Goal: Task Accomplishment & Management: Complete application form

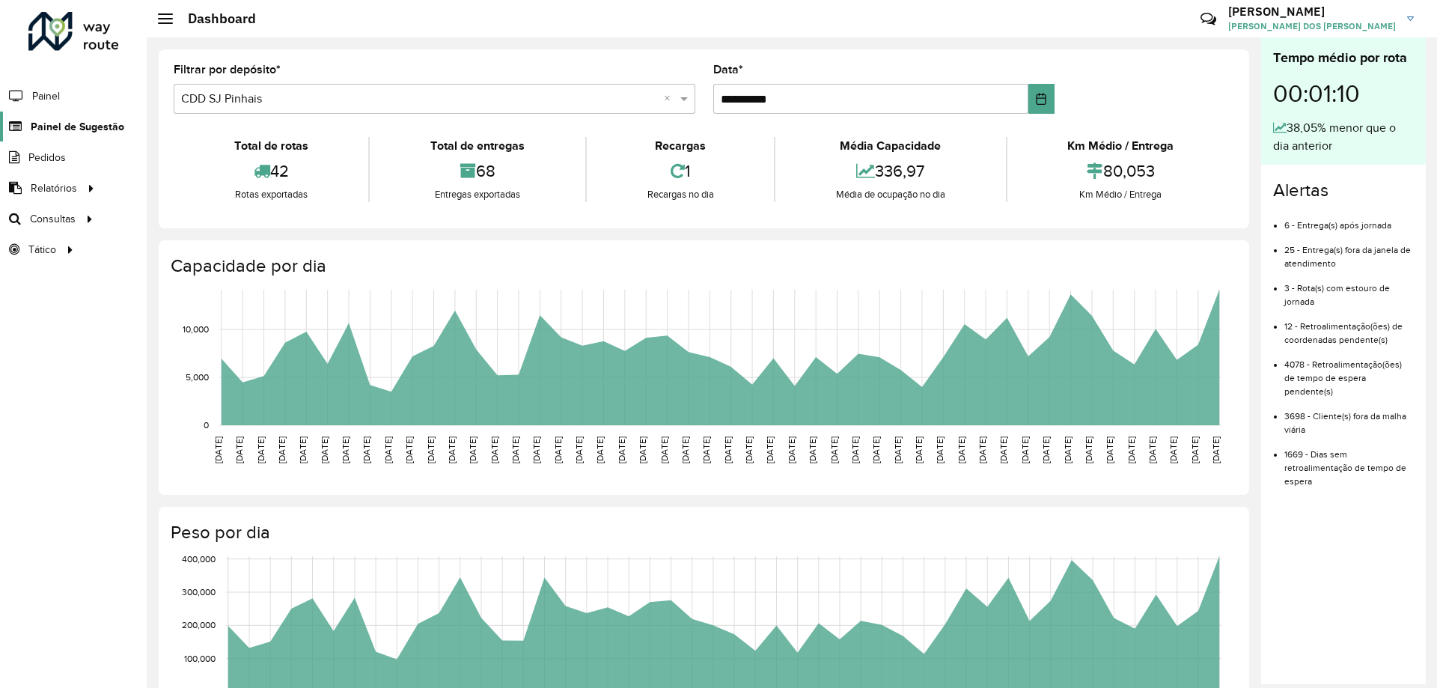
click at [61, 137] on link "Painel de Sugestão" at bounding box center [62, 126] width 124 height 30
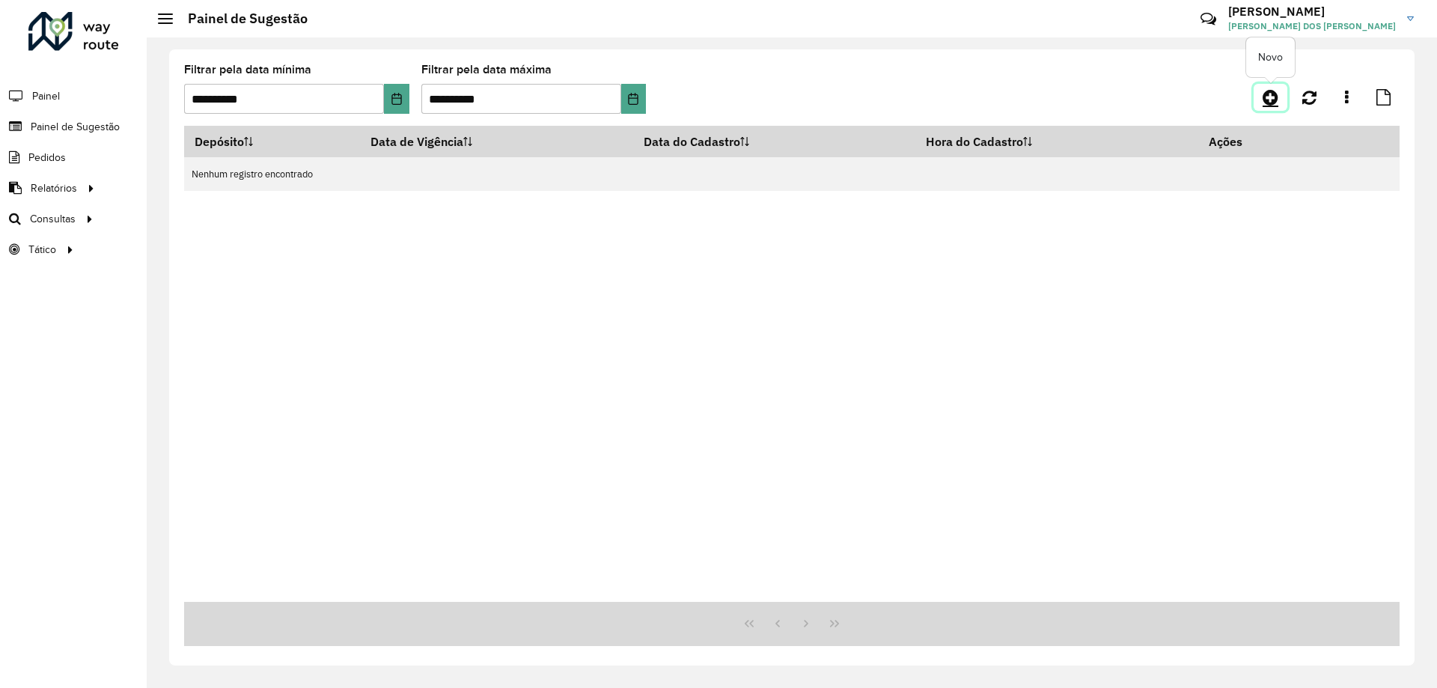
click at [1268, 104] on icon at bounding box center [1270, 97] width 16 height 18
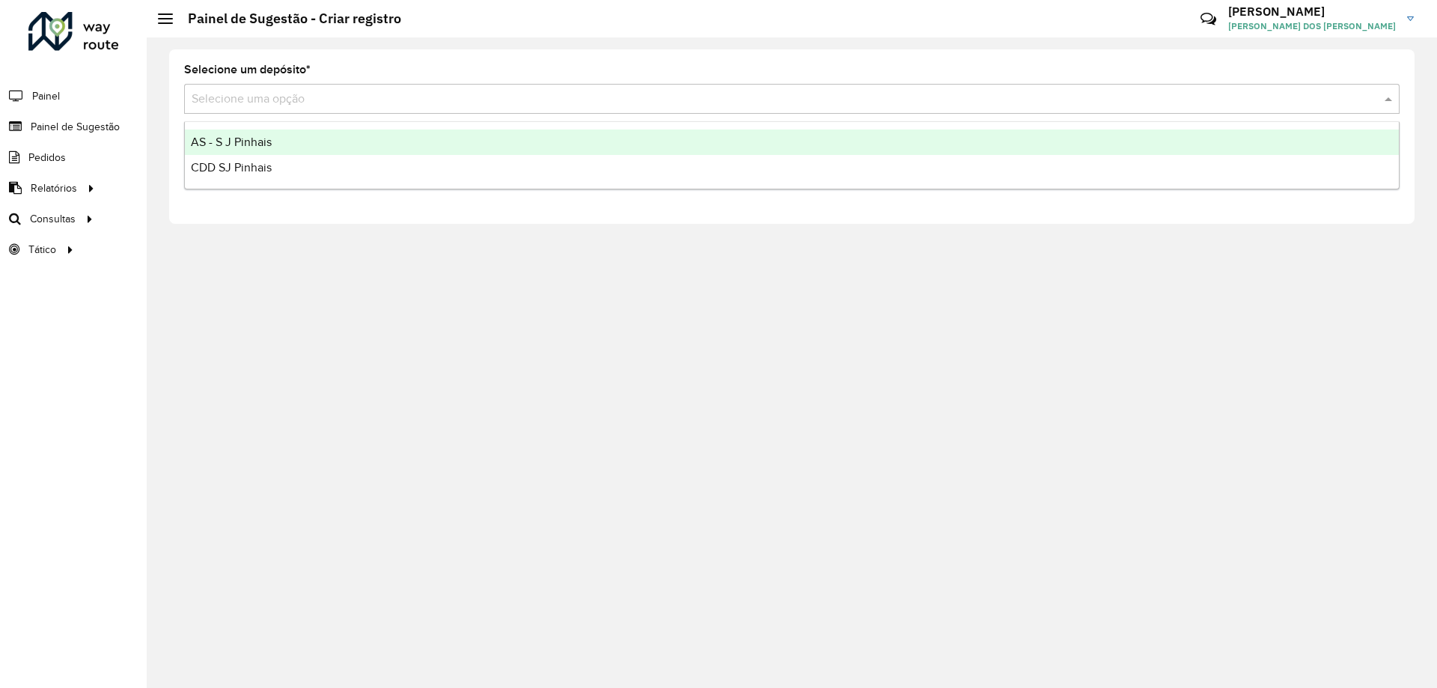
click at [261, 106] on input "text" at bounding box center [777, 100] width 1170 height 18
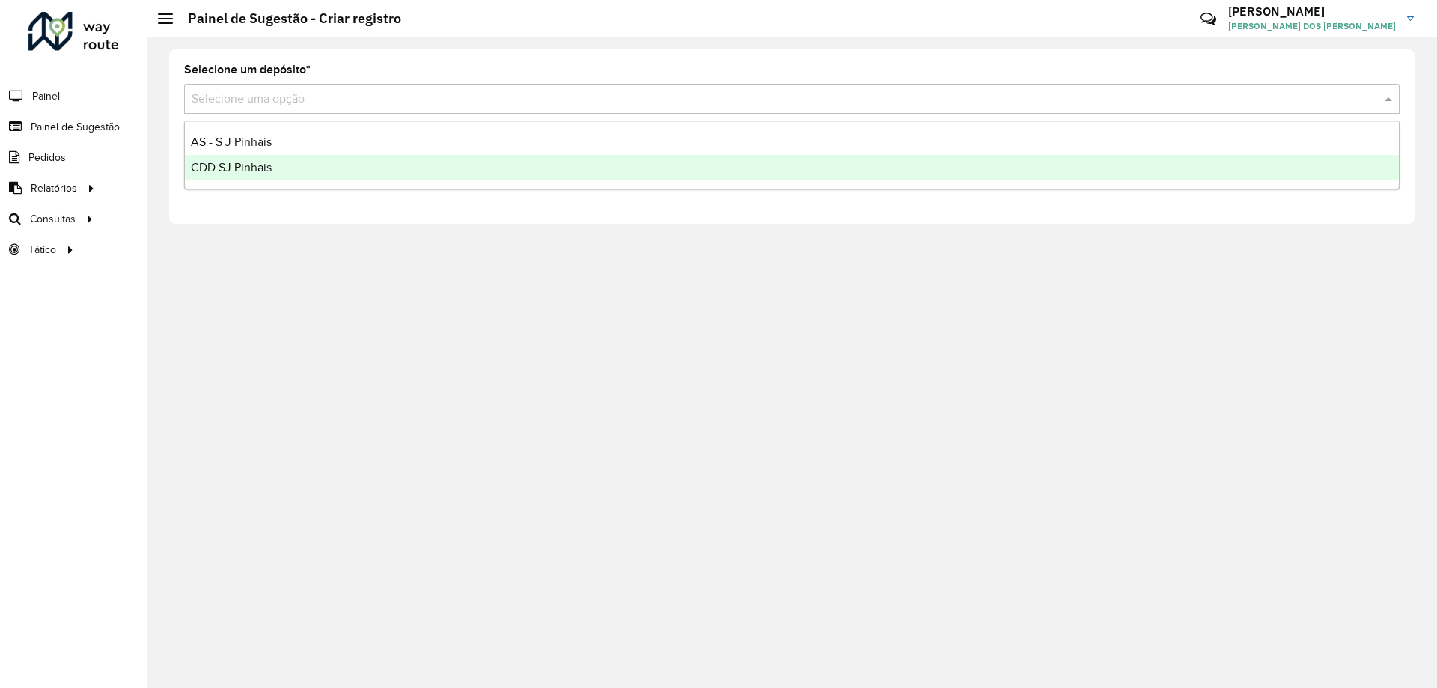
click at [266, 168] on span "CDD SJ Pinhais" at bounding box center [231, 167] width 81 height 13
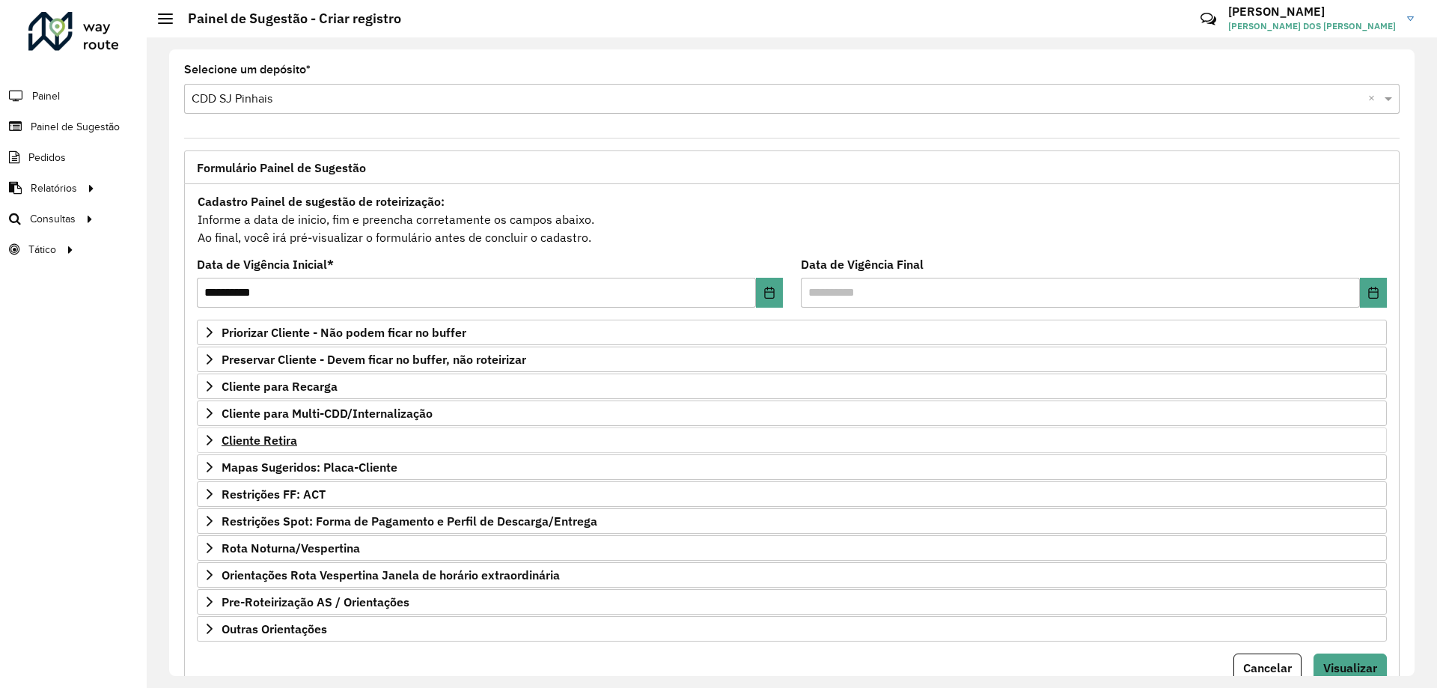
scroll to position [58, 0]
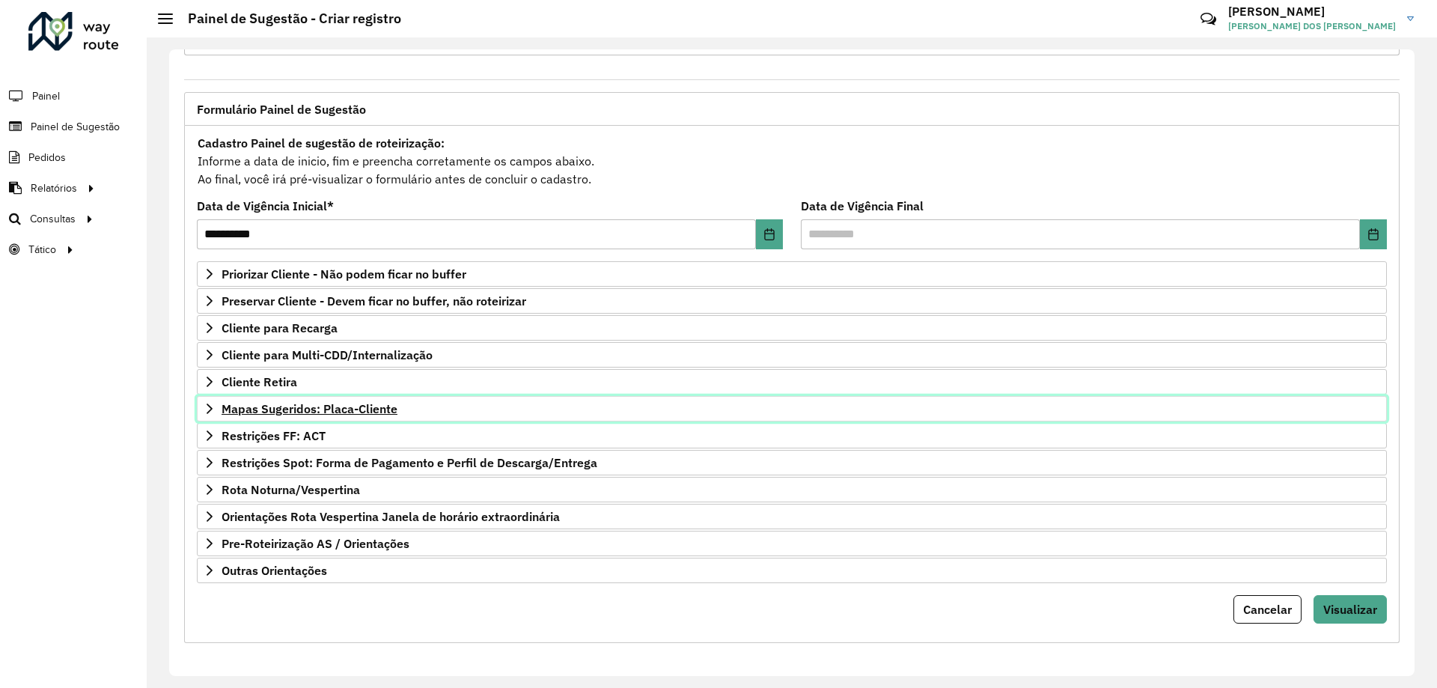
click at [253, 409] on span "Mapas Sugeridos: Placa-Cliente" at bounding box center [309, 409] width 176 height 12
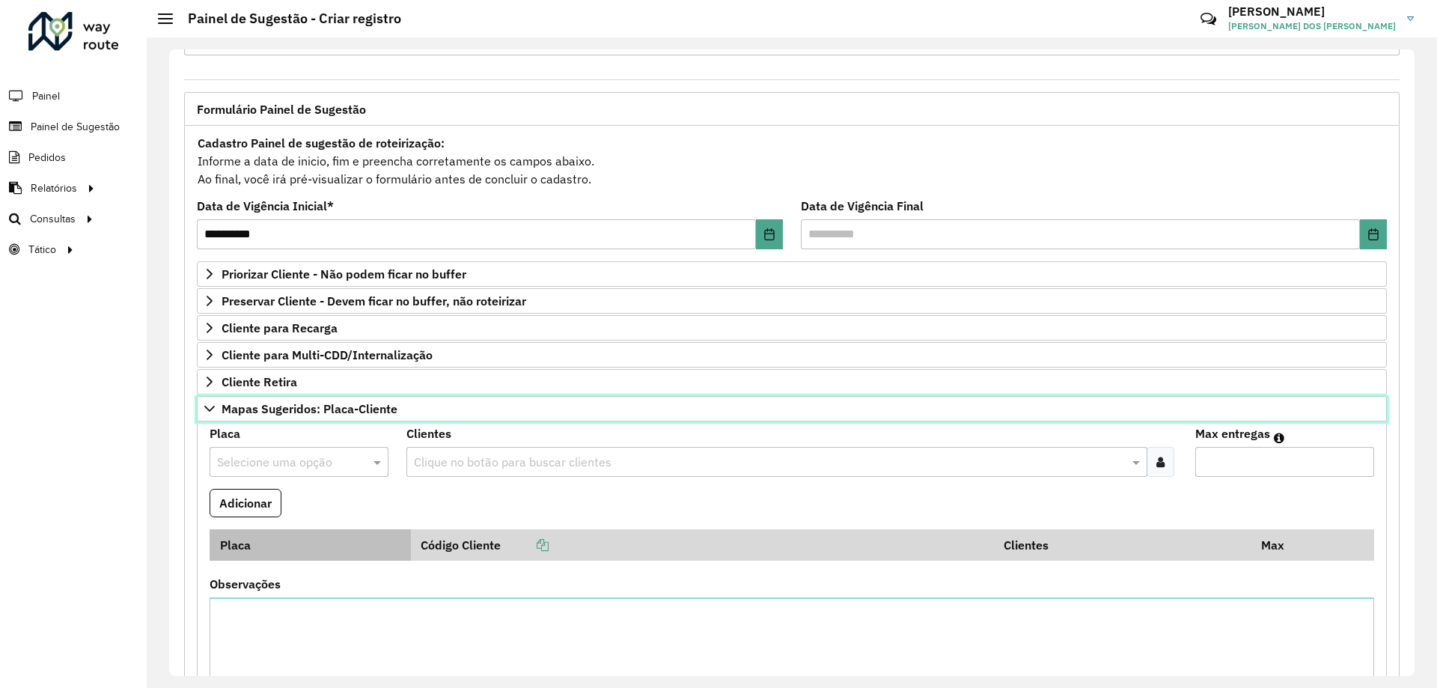
scroll to position [208, 0]
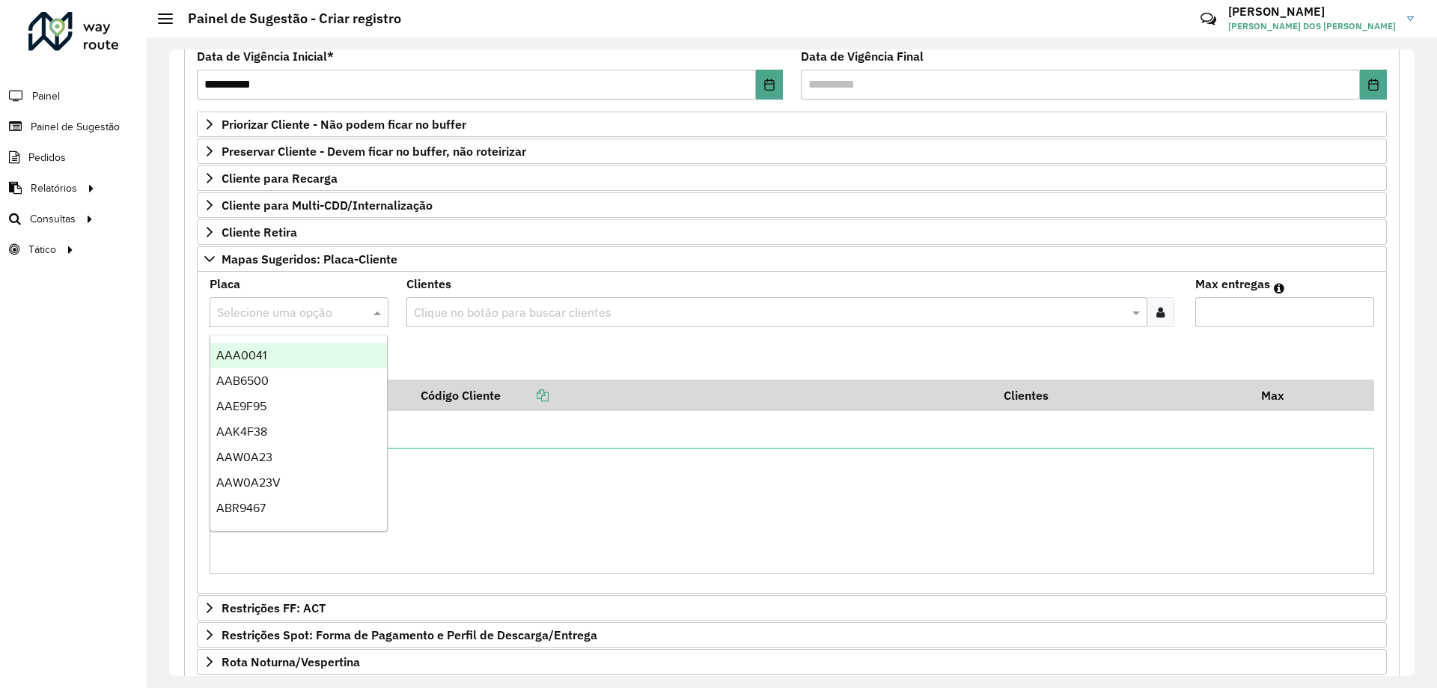
click at [289, 320] on input "text" at bounding box center [284, 313] width 134 height 18
type input "***"
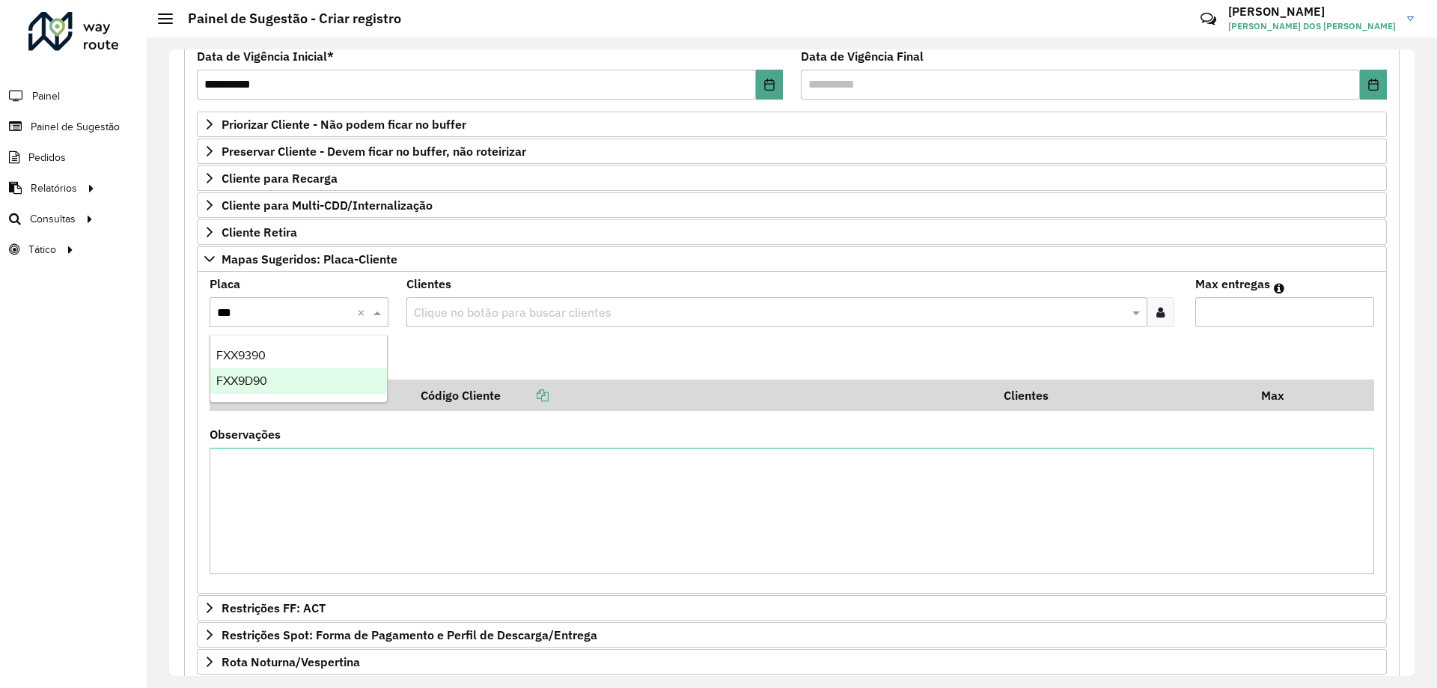
click at [287, 377] on div "FXX9D90" at bounding box center [298, 380] width 177 height 25
click at [460, 336] on formly-field "Clientes Clique no botão para buscar clientes" at bounding box center [791, 308] width 788 height 61
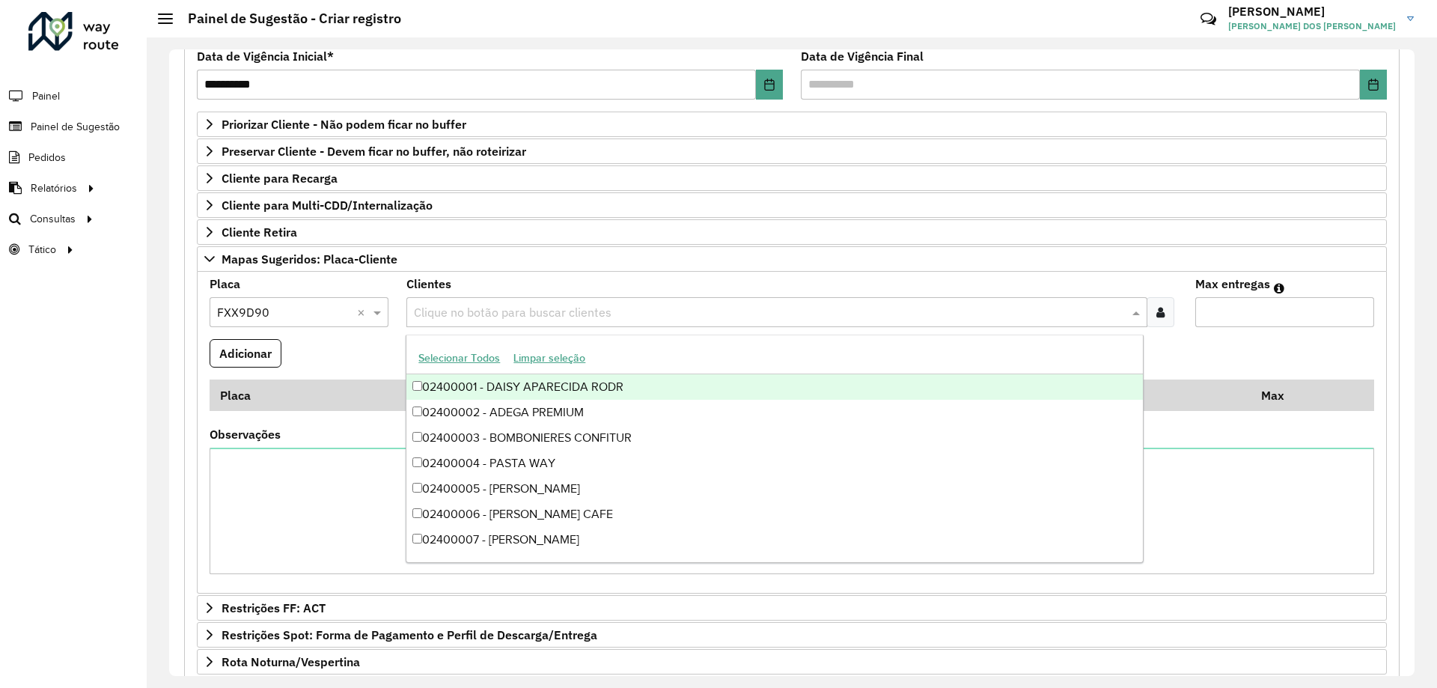
click at [447, 322] on div "Clique no botão para buscar clientes" at bounding box center [776, 312] width 740 height 30
type input "*****"
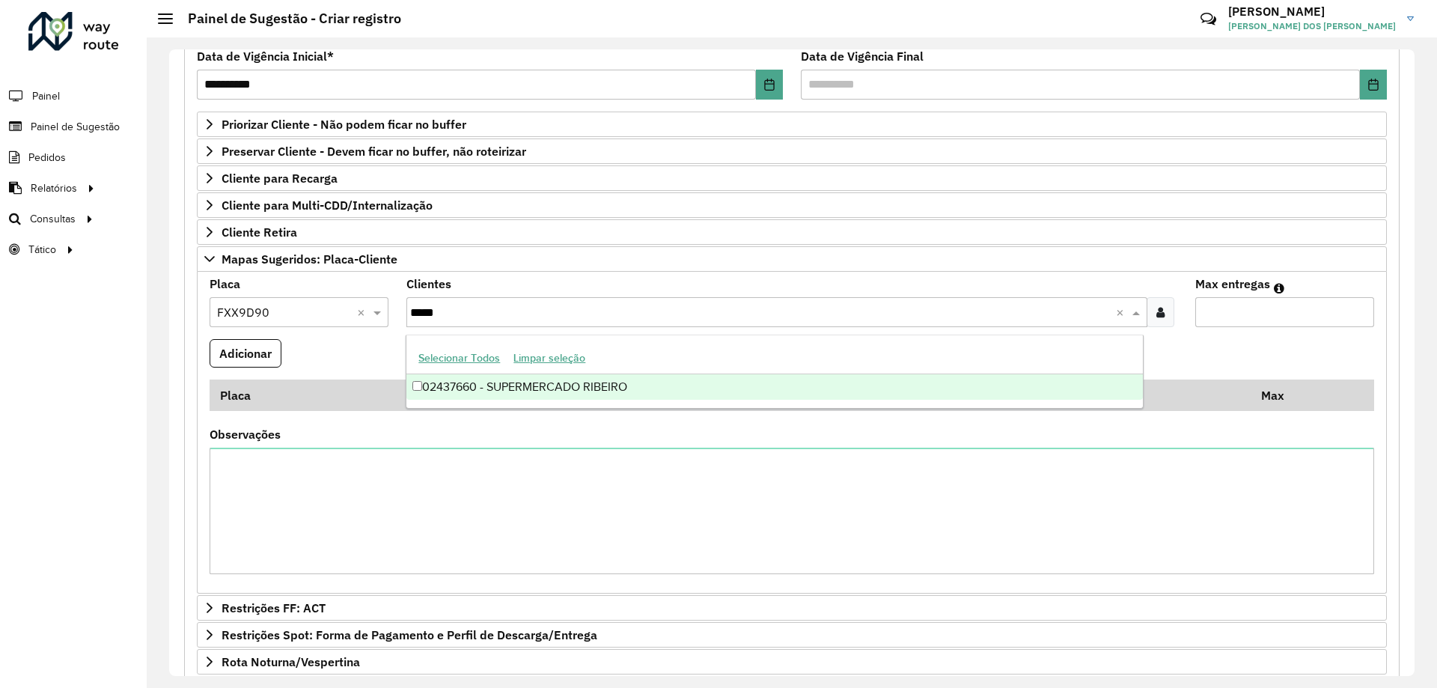
click at [624, 385] on div "02437660 - SUPERMERCADO RIBEIRO" at bounding box center [774, 386] width 736 height 25
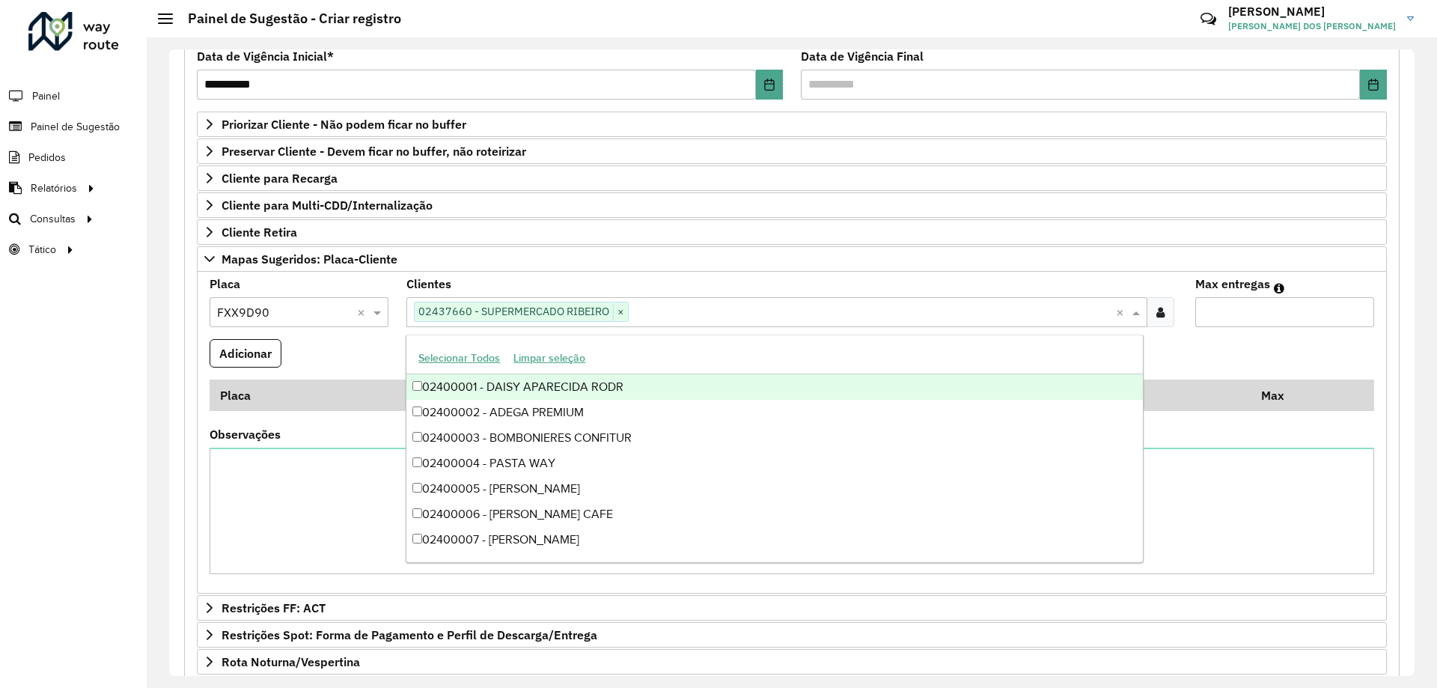
click at [1232, 299] on input "Max entregas" at bounding box center [1284, 312] width 179 height 30
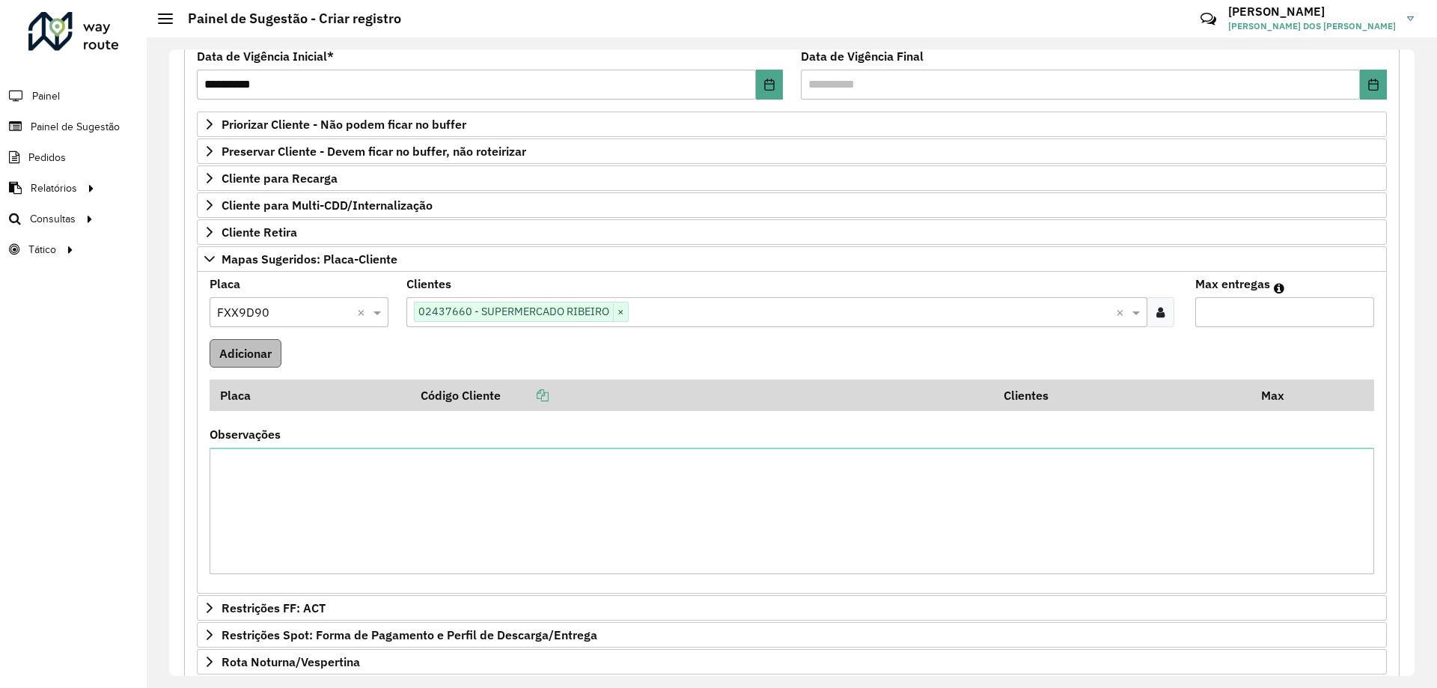
type input "*"
click at [265, 358] on button "Adicionar" at bounding box center [246, 353] width 72 height 28
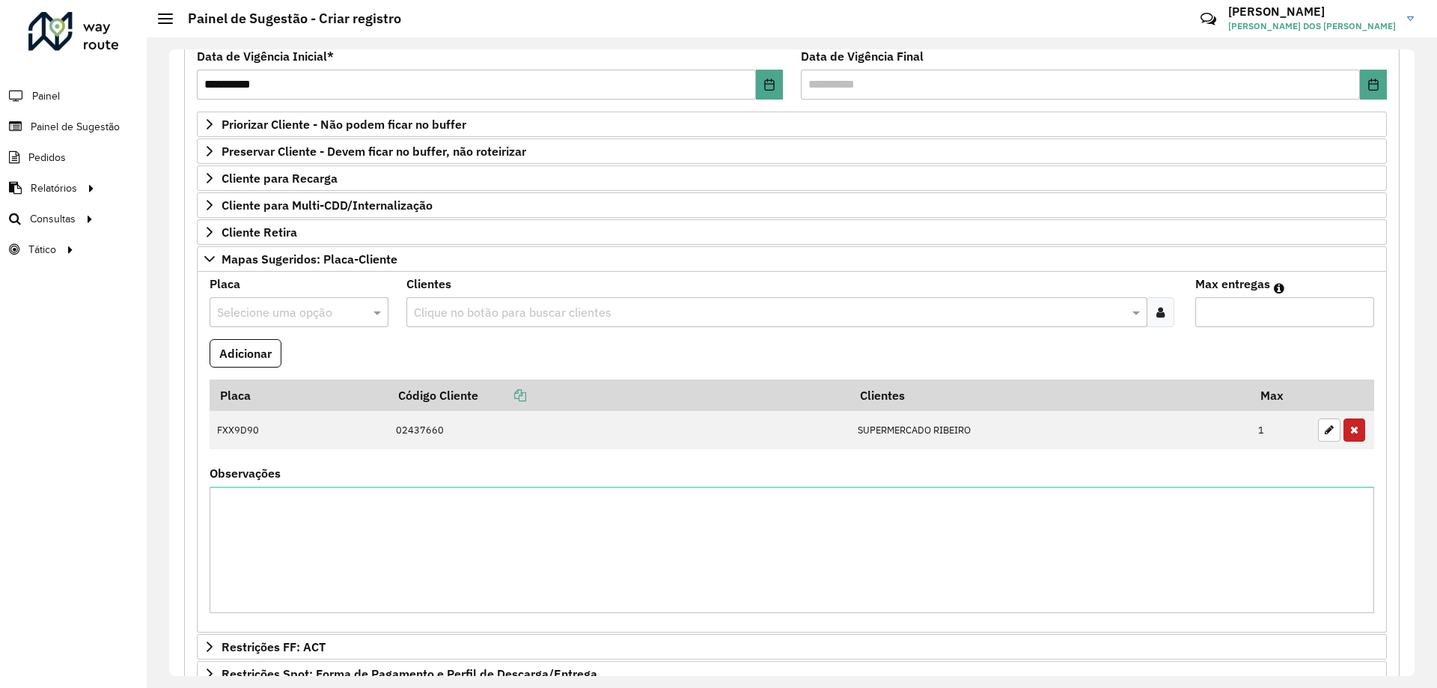
click at [292, 309] on input "text" at bounding box center [284, 313] width 134 height 18
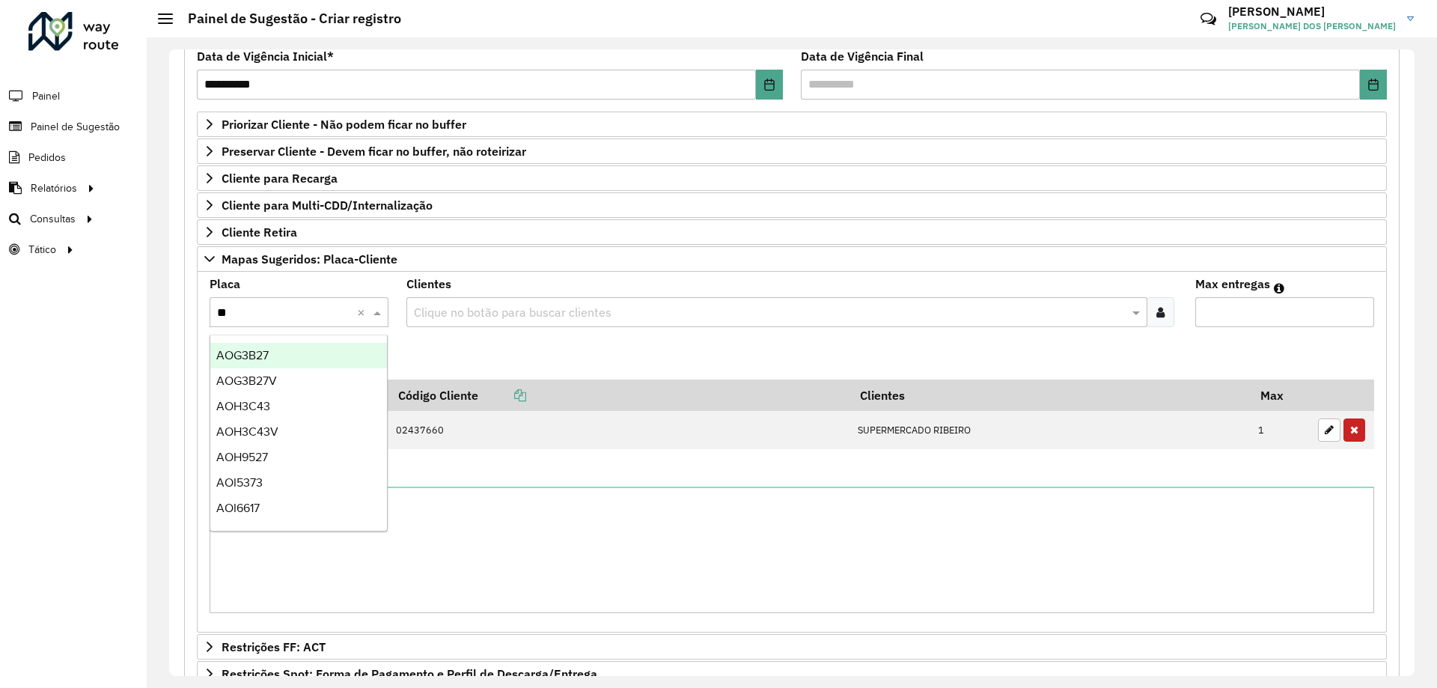
type input "***"
click at [316, 352] on div "AOH3C43" at bounding box center [298, 355] width 177 height 25
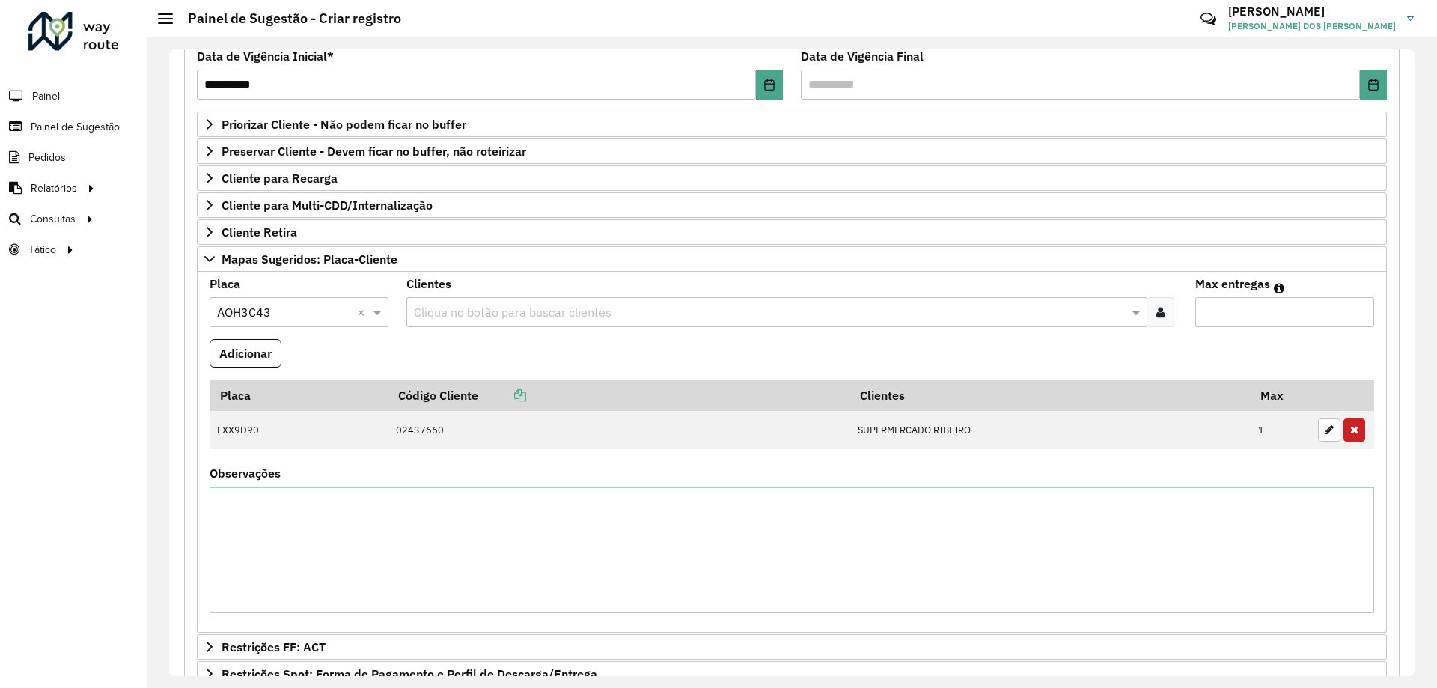
click at [421, 342] on formly-field "Adicionar" at bounding box center [792, 359] width 1182 height 40
click at [455, 311] on input "text" at bounding box center [769, 313] width 718 height 18
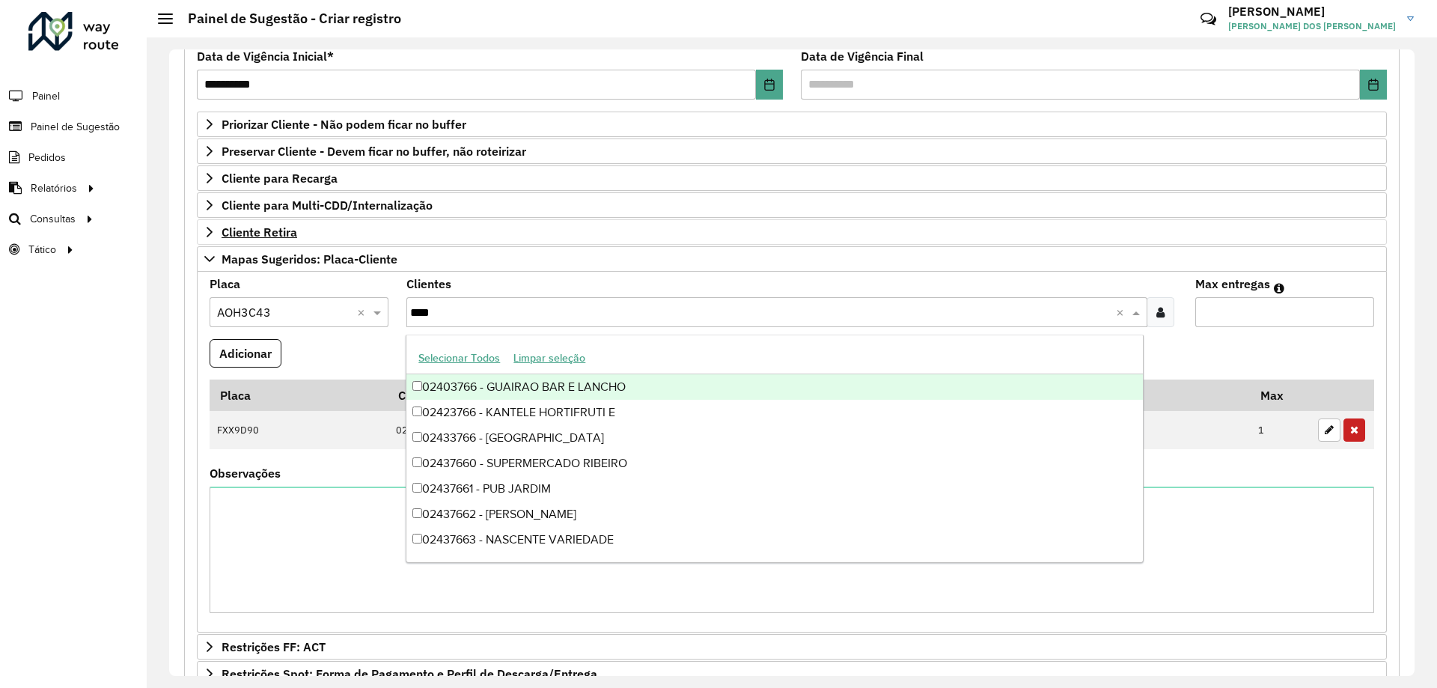
type input "*****"
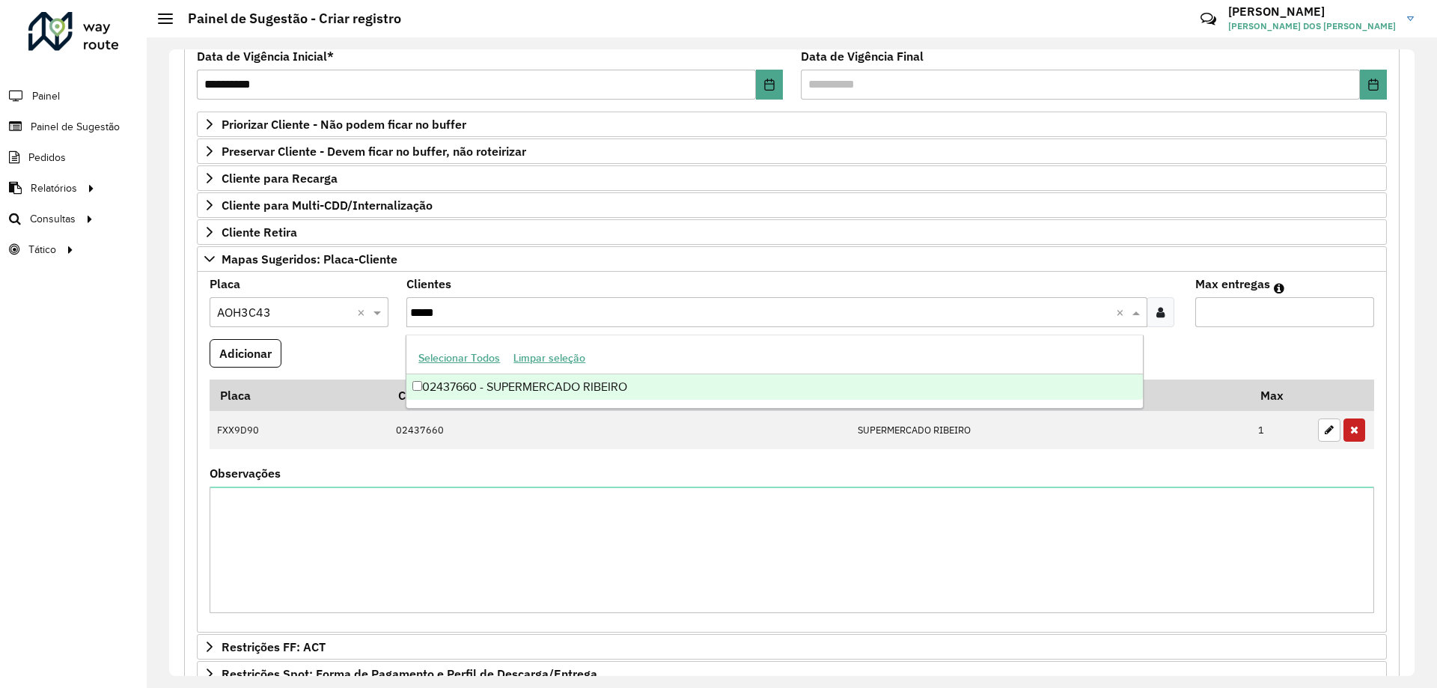
click at [681, 385] on div "02437660 - SUPERMERCADO RIBEIRO" at bounding box center [774, 386] width 736 height 25
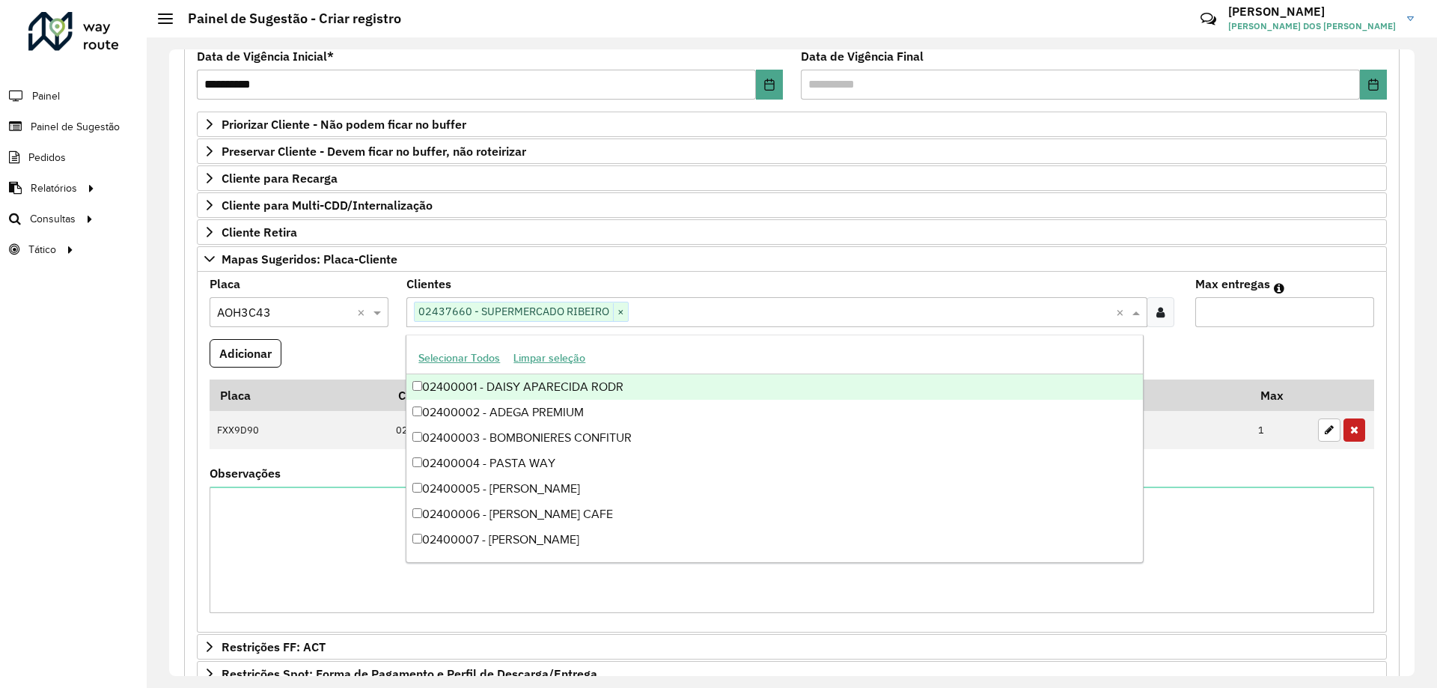
click at [1272, 314] on input "Max entregas" at bounding box center [1284, 312] width 179 height 30
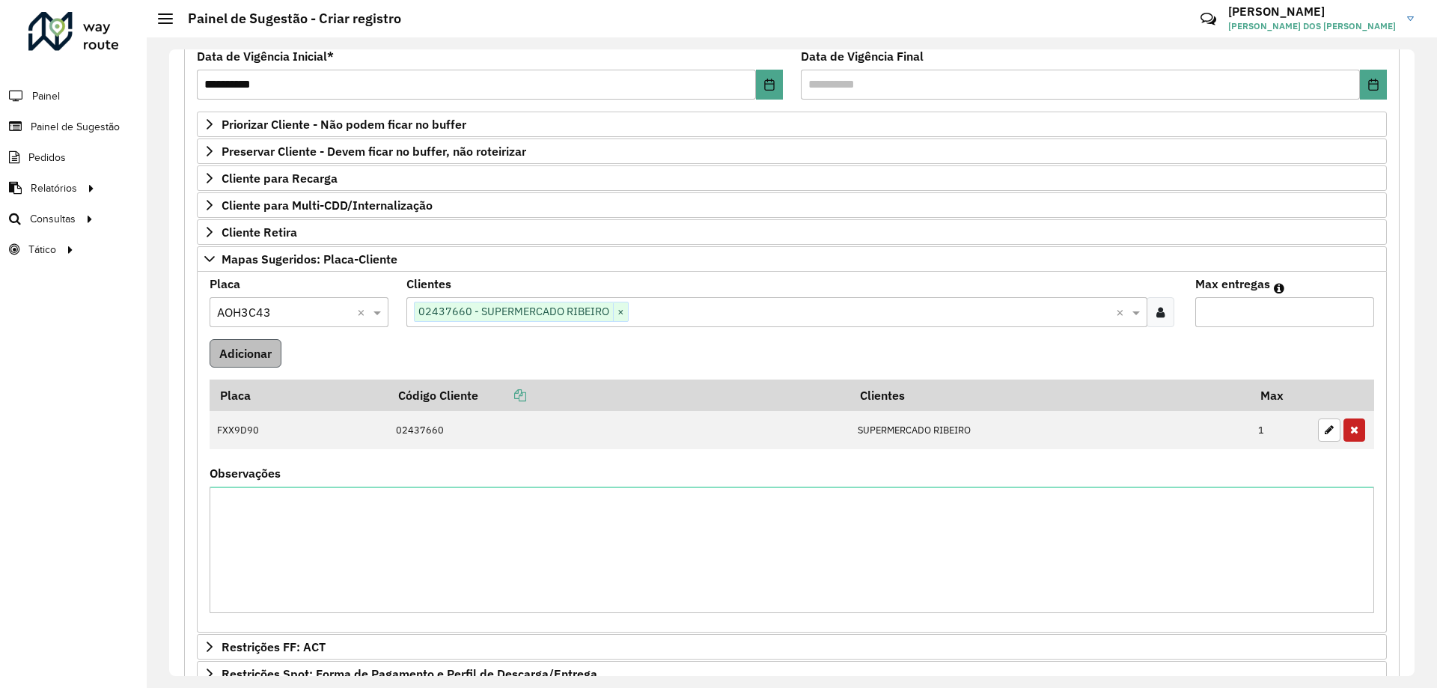
type input "*"
click at [280, 355] on button "Adicionar" at bounding box center [246, 353] width 72 height 28
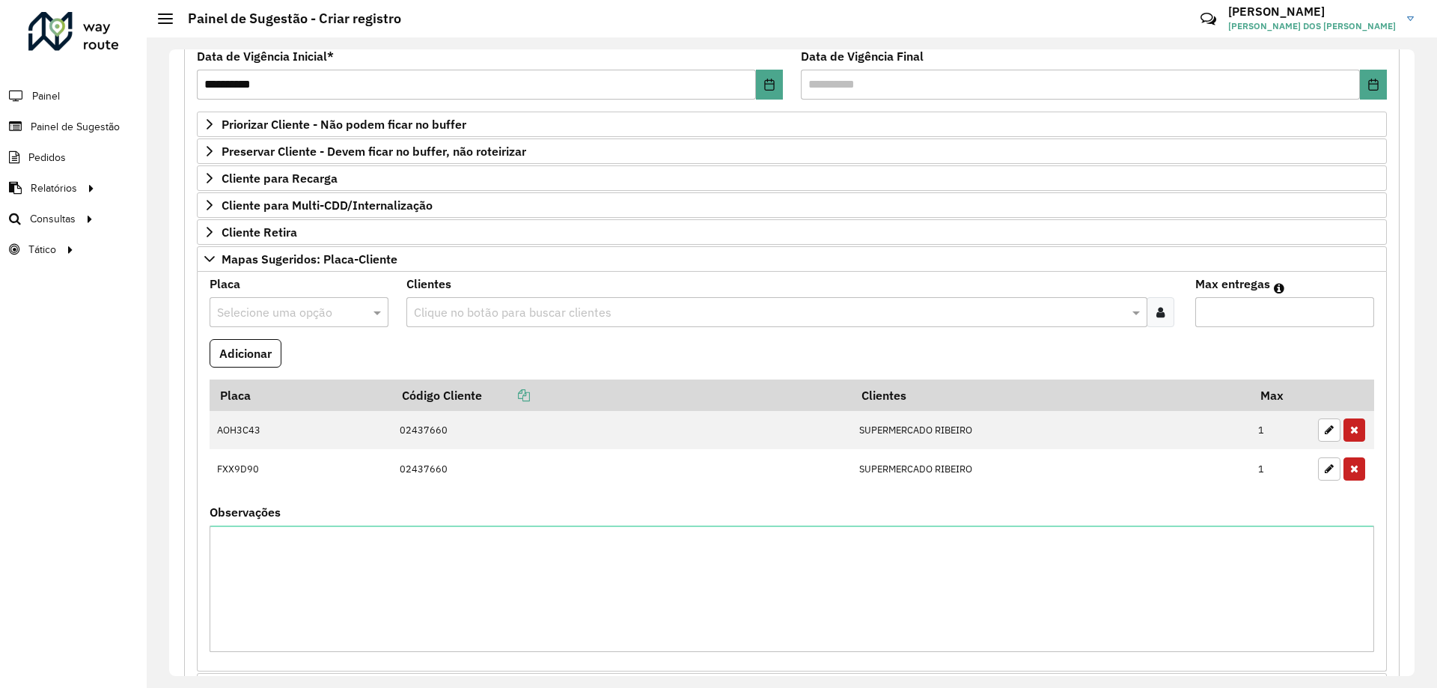
click at [299, 301] on div "Selecione uma opção" at bounding box center [299, 312] width 179 height 30
type input "***"
click at [303, 349] on div "DPF6F66" at bounding box center [298, 355] width 177 height 25
click at [433, 335] on formly-field "Clientes Clique no botão para buscar clientes" at bounding box center [791, 308] width 788 height 61
click at [451, 314] on input "text" at bounding box center [769, 313] width 718 height 18
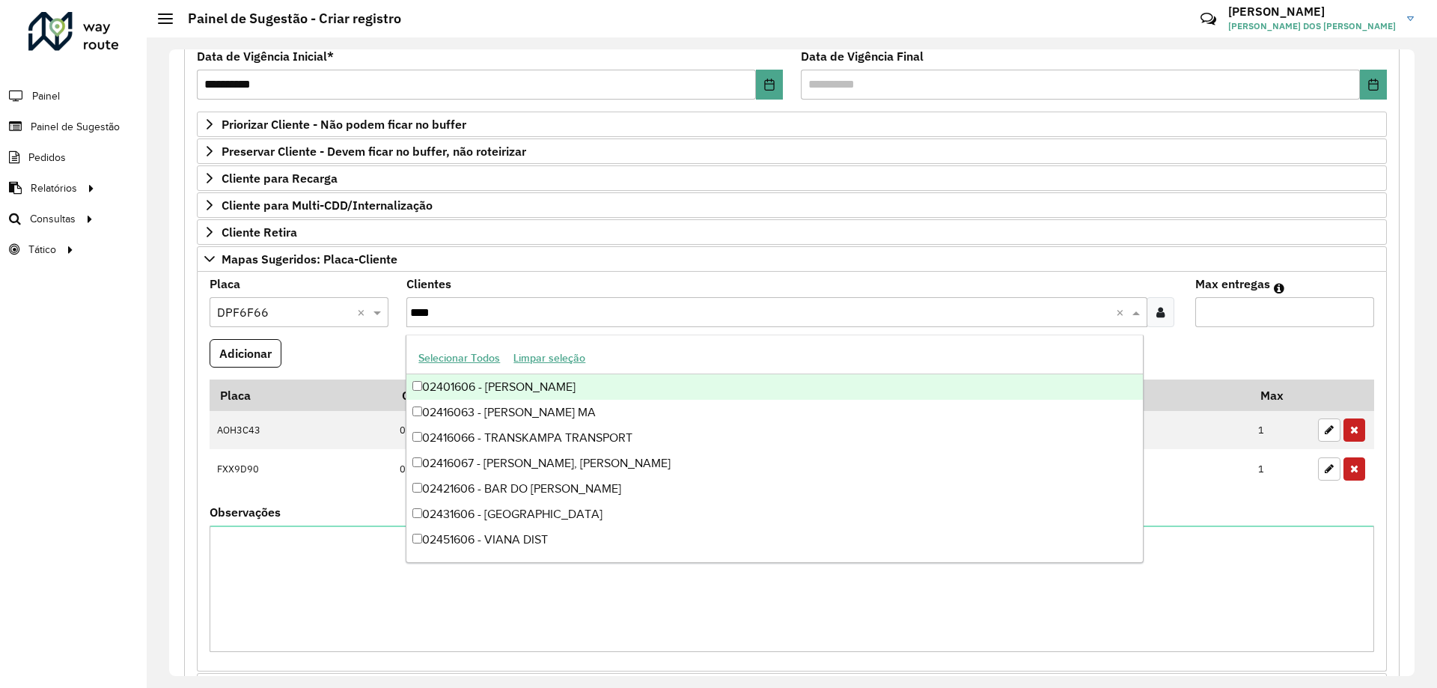
type input "*****"
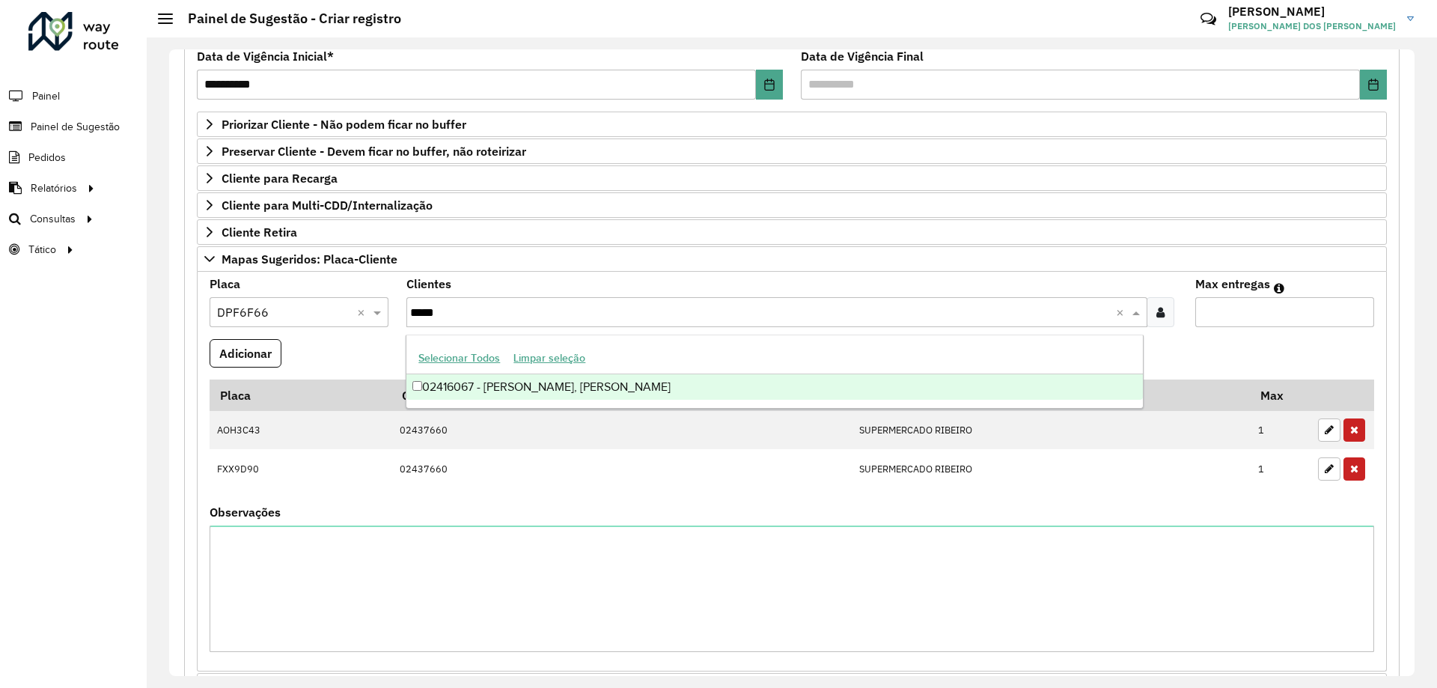
click at [570, 390] on div "02416067 - [PERSON_NAME], [PERSON_NAME]" at bounding box center [774, 386] width 736 height 25
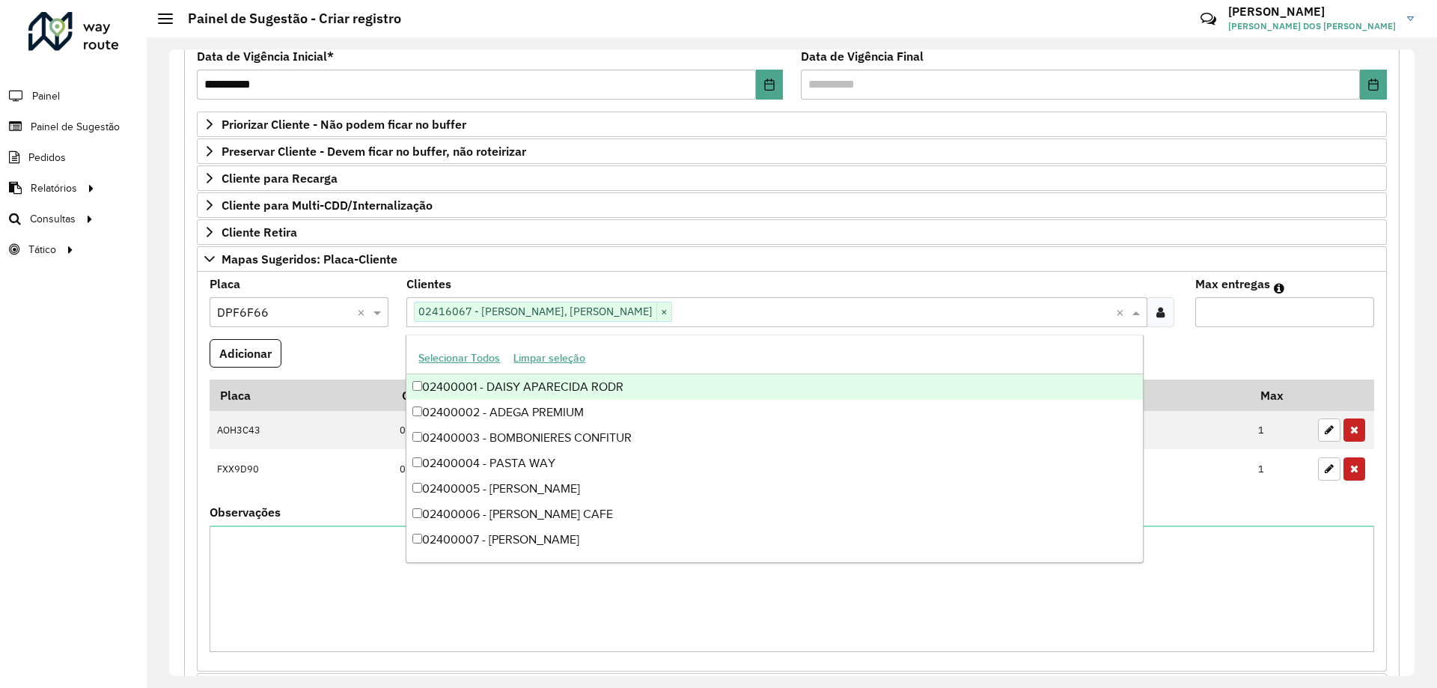
click at [1267, 307] on input "Max entregas" at bounding box center [1284, 312] width 179 height 30
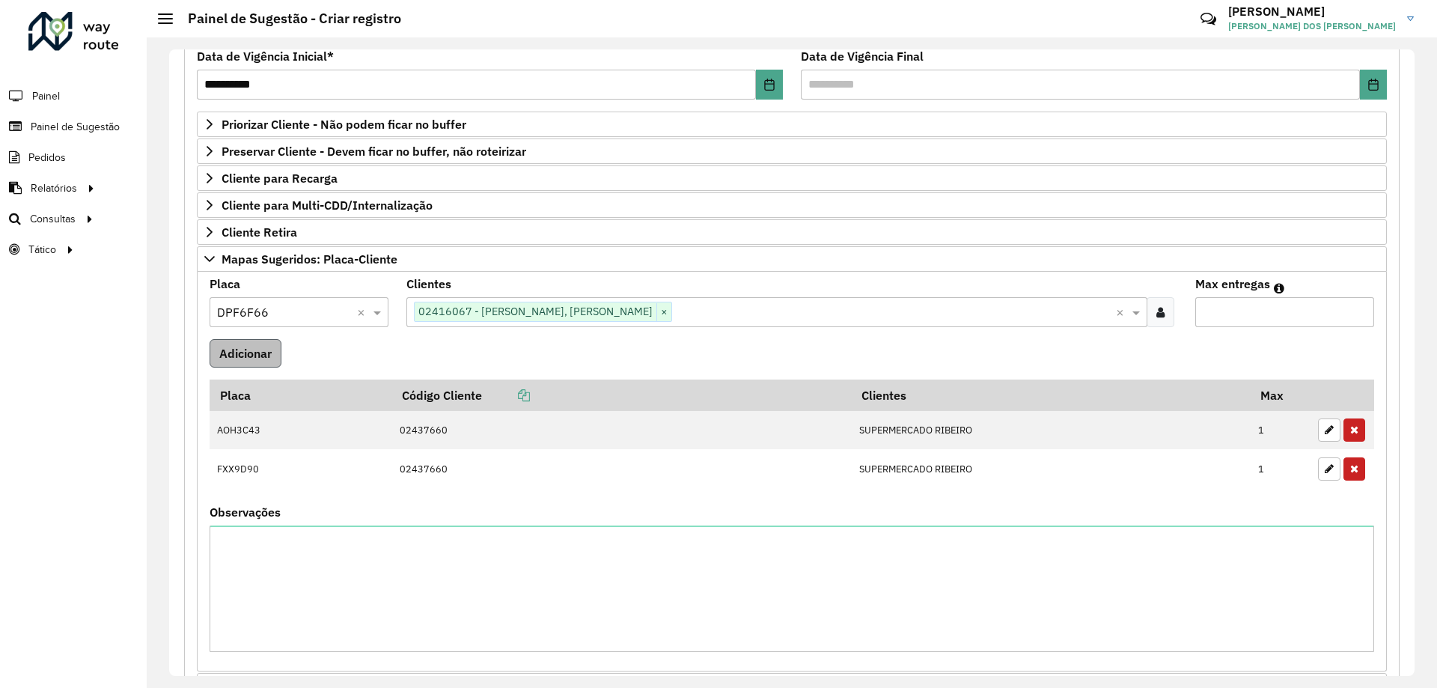
type input "*"
click at [233, 364] on button "Adicionar" at bounding box center [246, 353] width 72 height 28
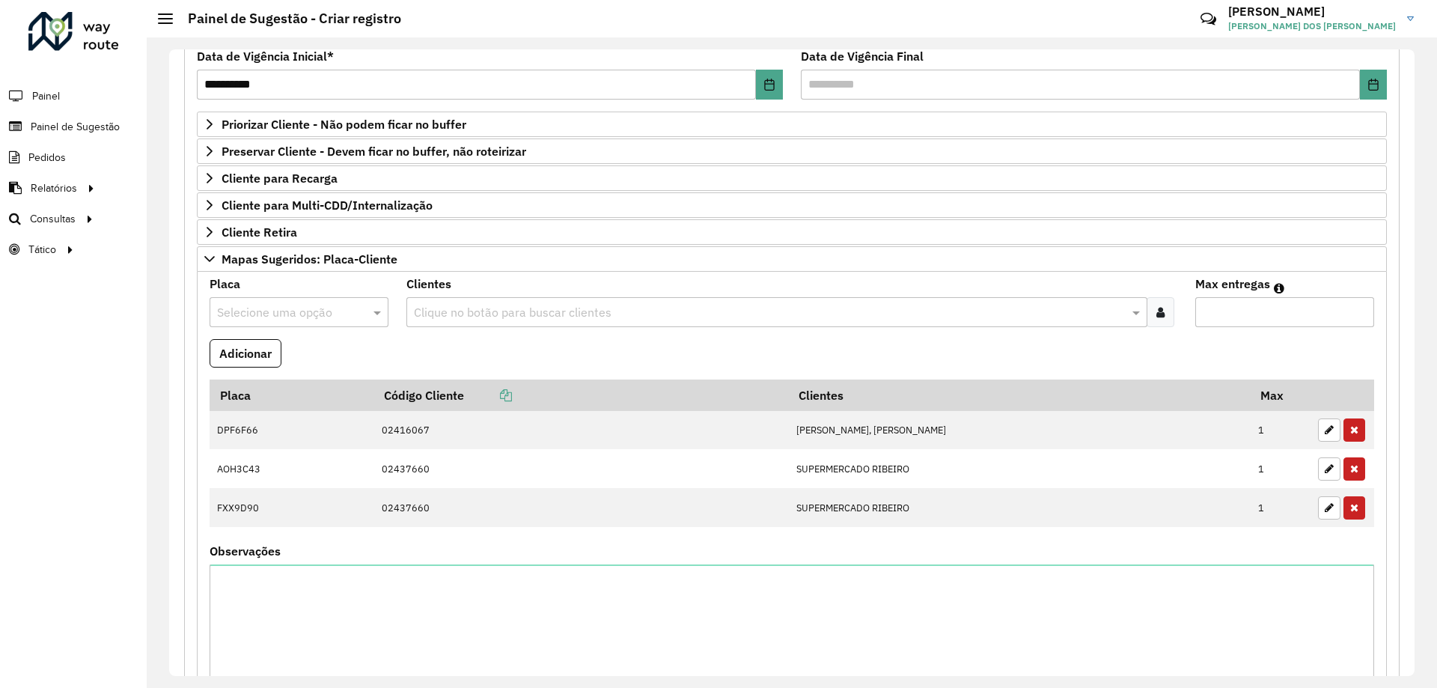
click at [271, 317] on input "text" at bounding box center [284, 313] width 134 height 18
type input "***"
click at [284, 357] on div "AUO0A87" at bounding box center [298, 355] width 177 height 25
click at [501, 359] on formly-field "Adicionar" at bounding box center [792, 359] width 1182 height 40
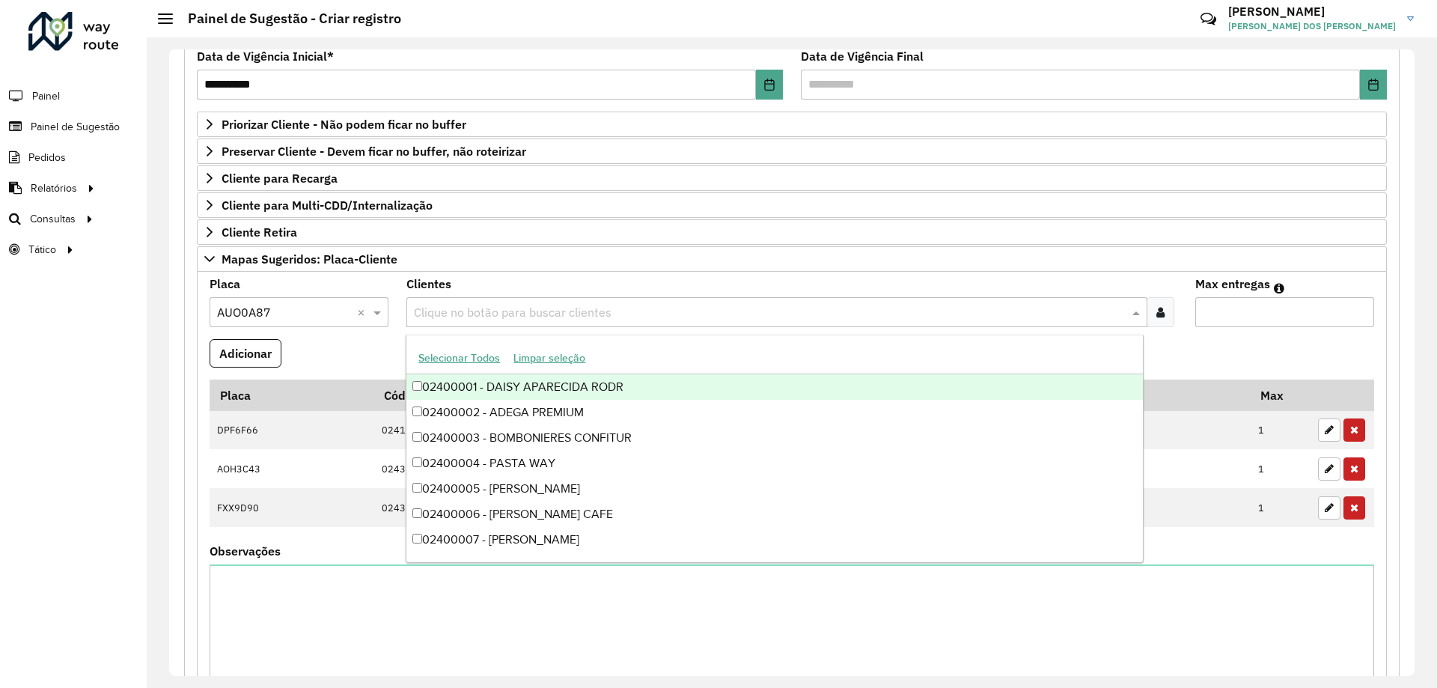
click at [498, 301] on div "Clique no botão para buscar clientes" at bounding box center [776, 312] width 740 height 30
type input "*****"
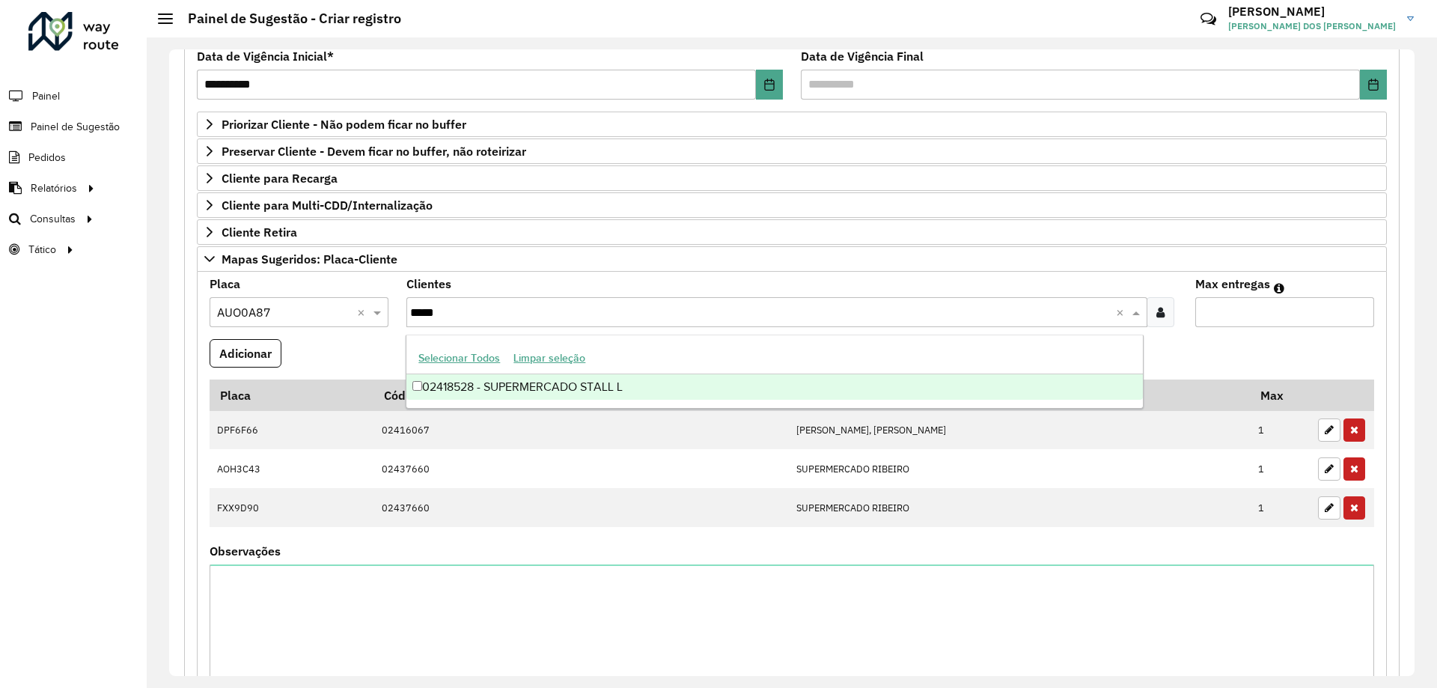
click at [576, 393] on div "02418528 - SUPERMERCADO STALL L" at bounding box center [774, 386] width 736 height 25
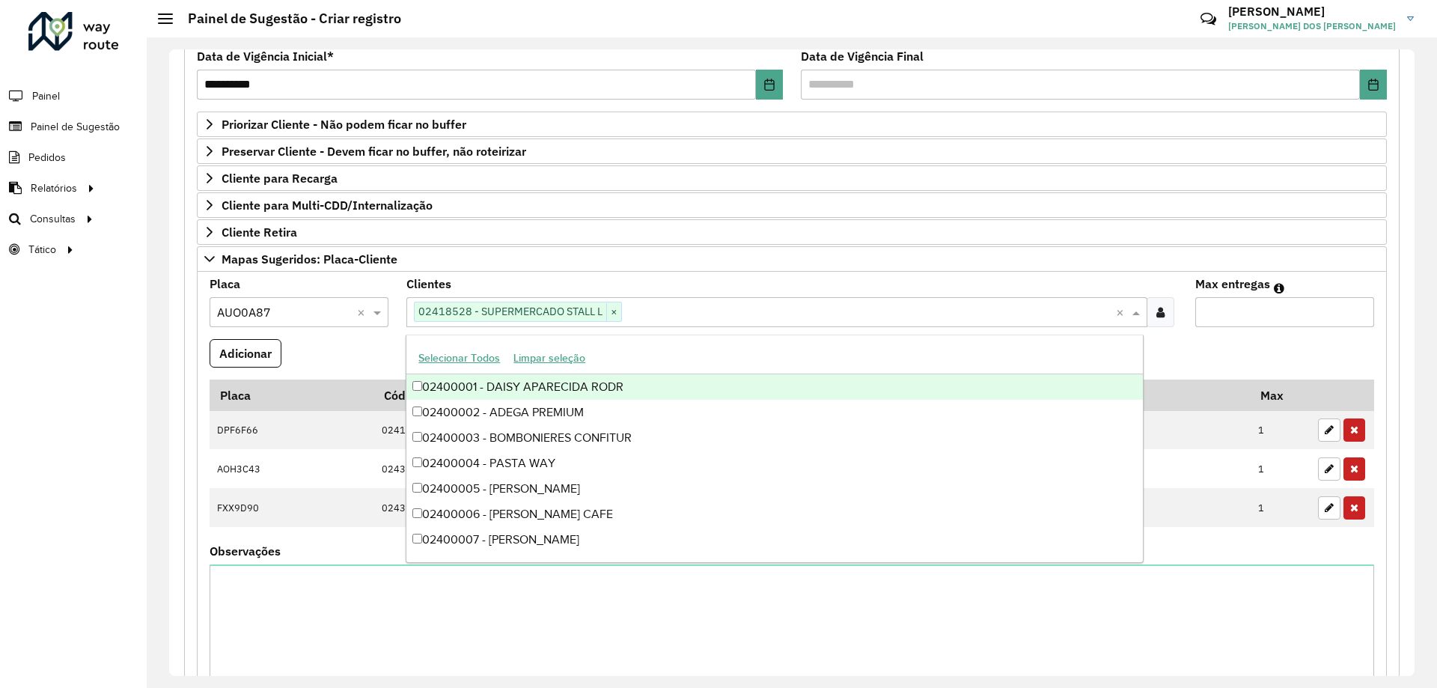
click at [1194, 355] on formly-field "Adicionar" at bounding box center [792, 359] width 1182 height 40
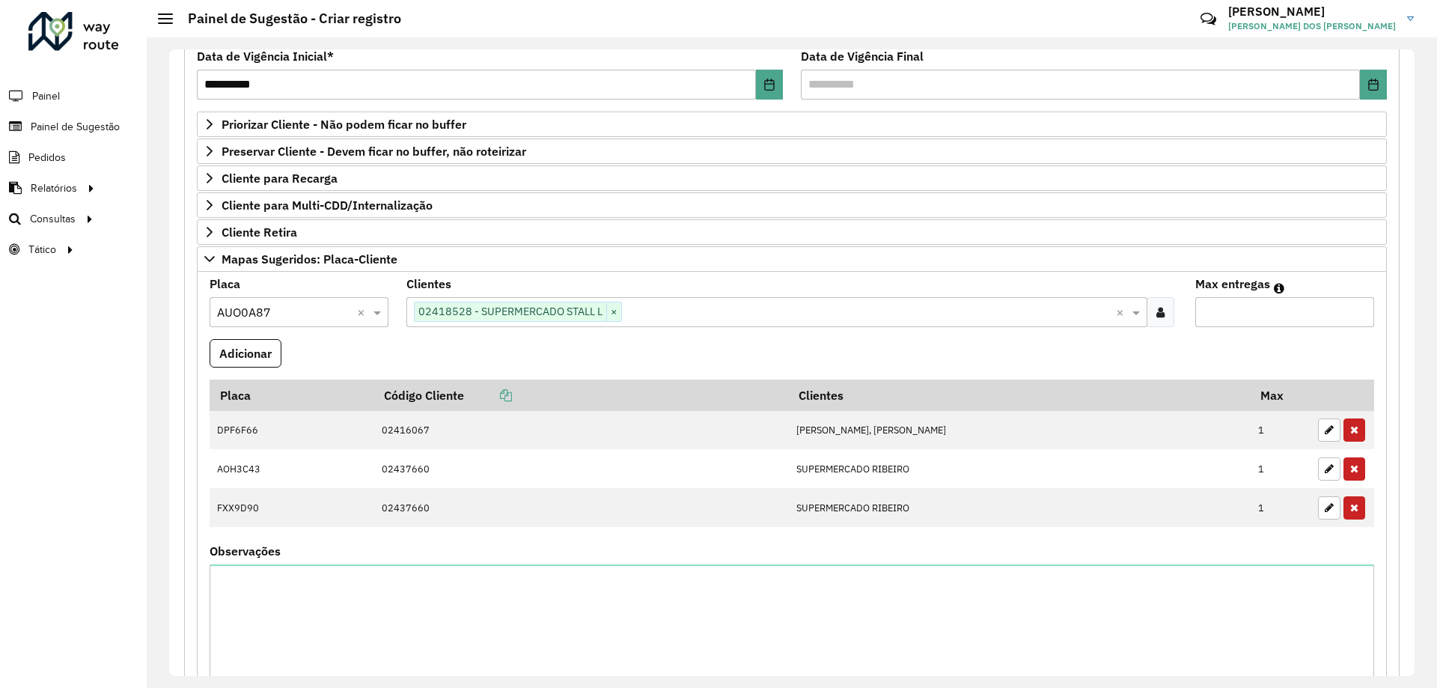
click at [1223, 319] on input "Max entregas" at bounding box center [1284, 312] width 179 height 30
type input "*"
click at [264, 355] on button "Adicionar" at bounding box center [246, 353] width 72 height 28
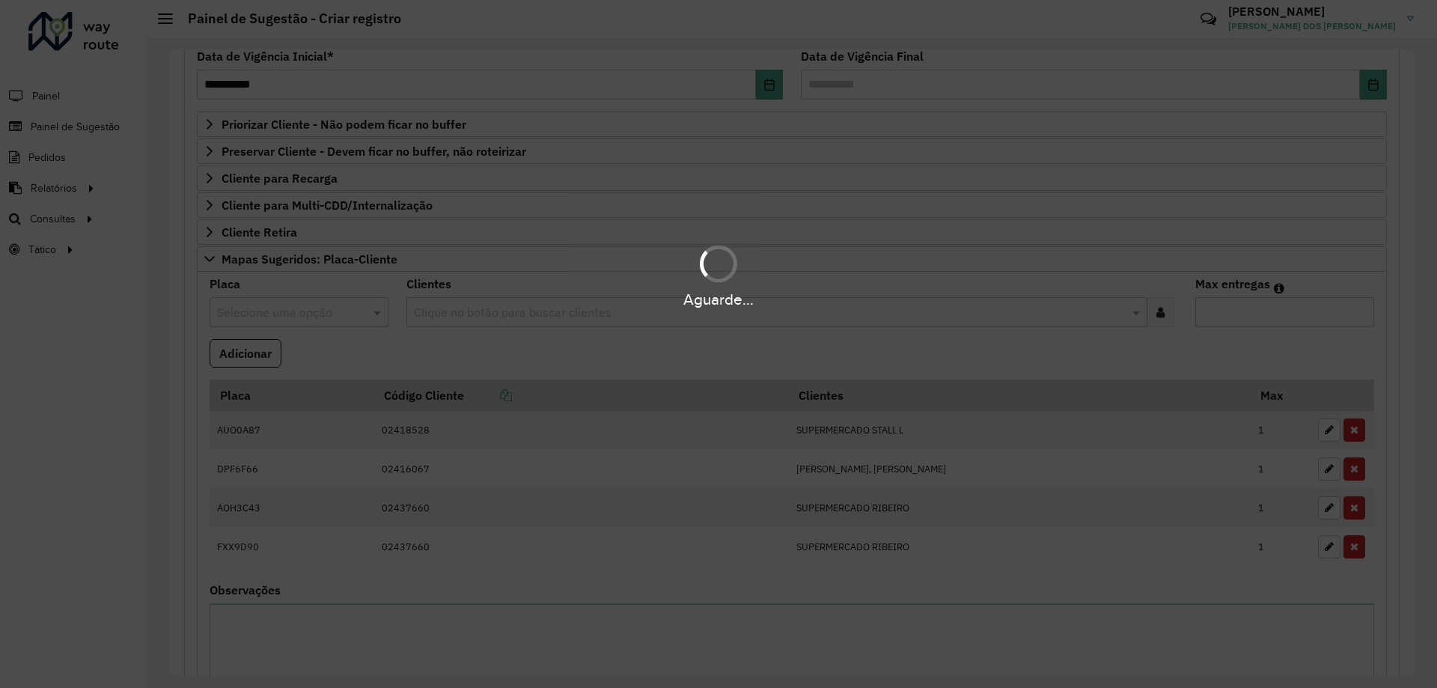
click at [441, 353] on div "Aguarde..." at bounding box center [718, 344] width 1437 height 688
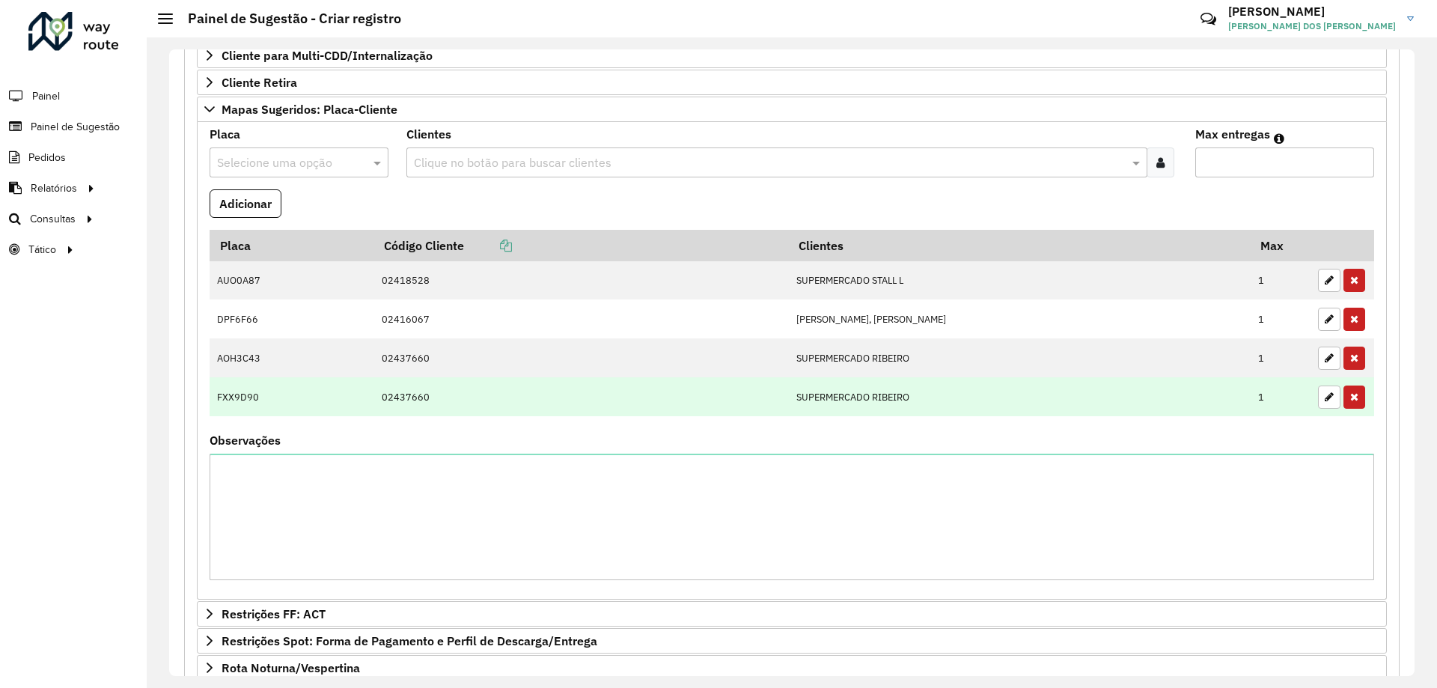
scroll to position [536, 0]
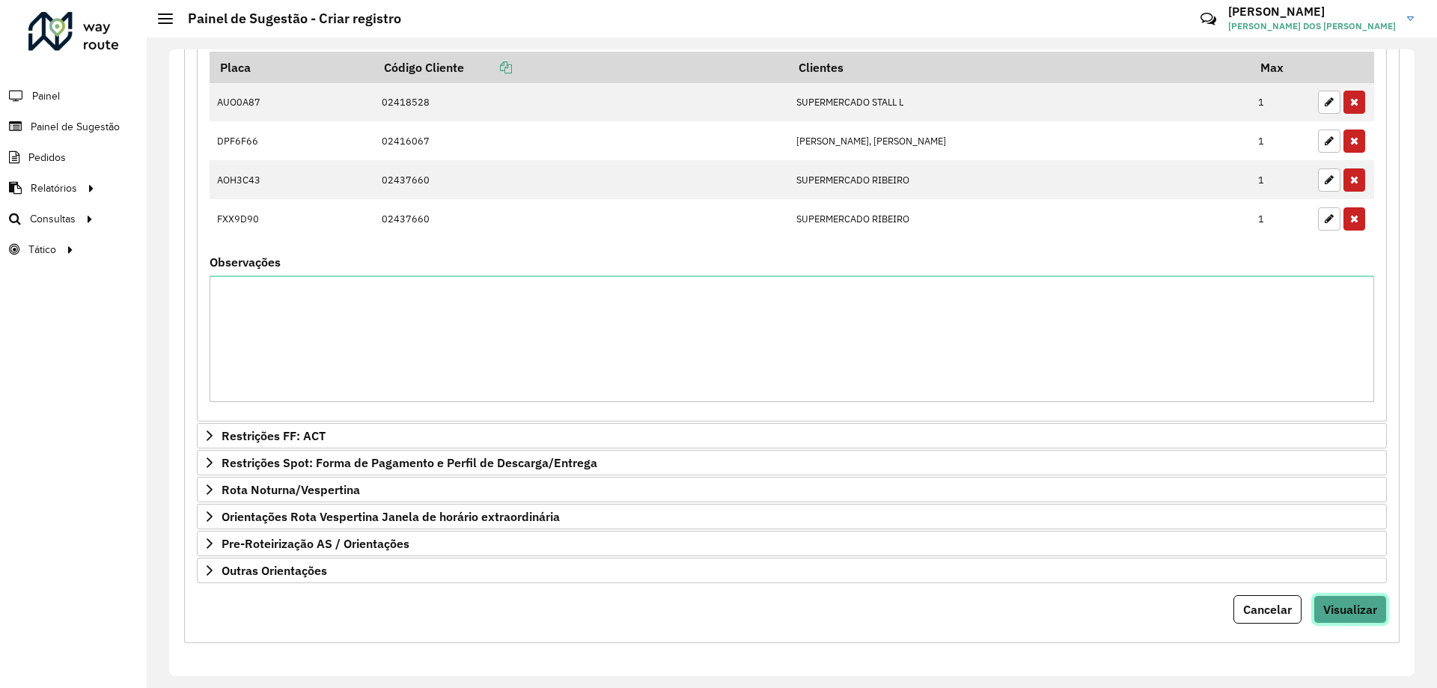
click at [1348, 614] on span "Visualizar" at bounding box center [1350, 609] width 54 height 15
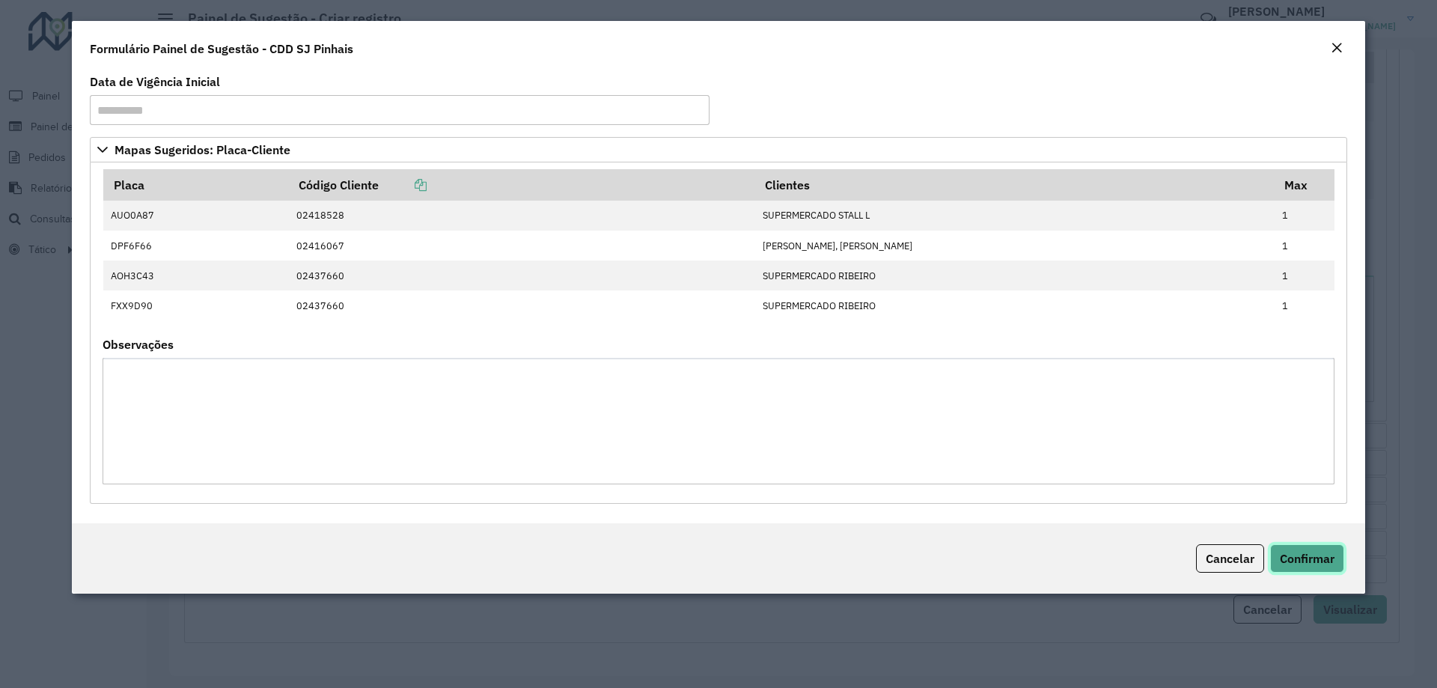
click at [1321, 568] on button "Confirmar" at bounding box center [1307, 558] width 74 height 28
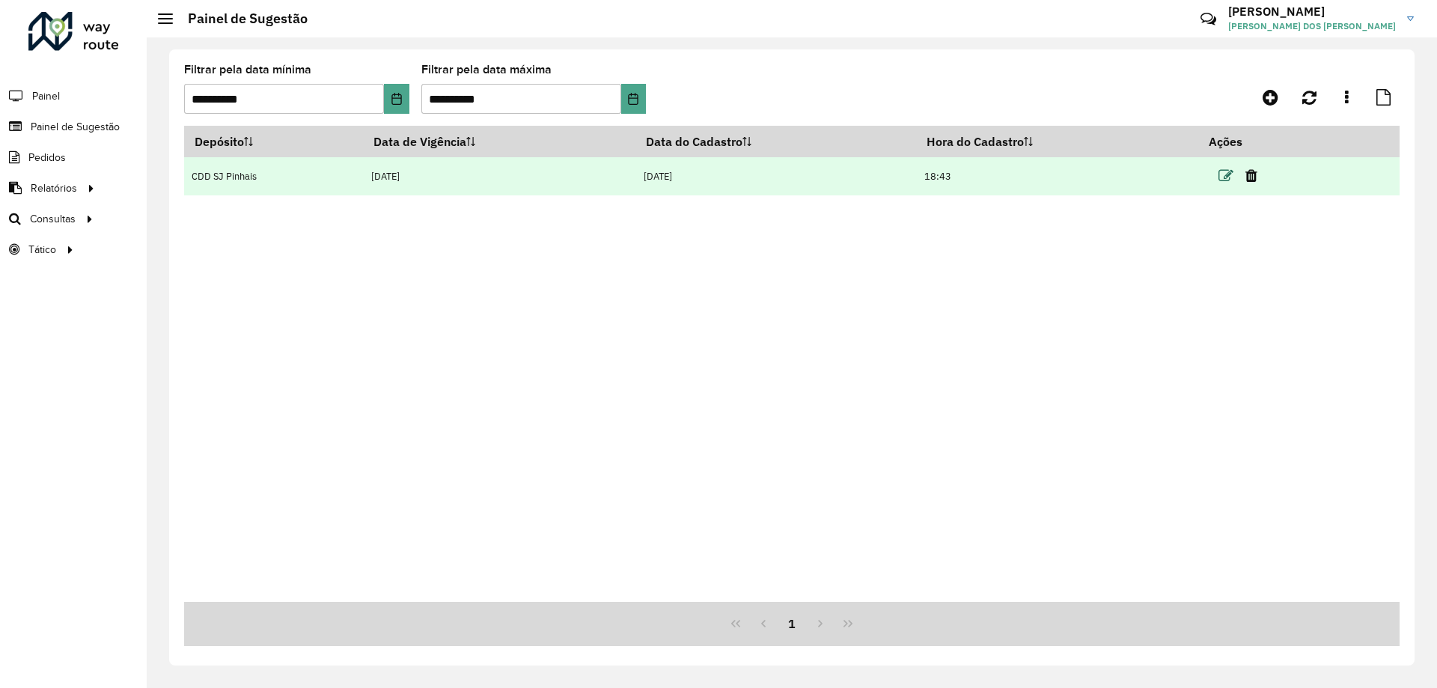
click at [1231, 178] on icon at bounding box center [1225, 175] width 15 height 15
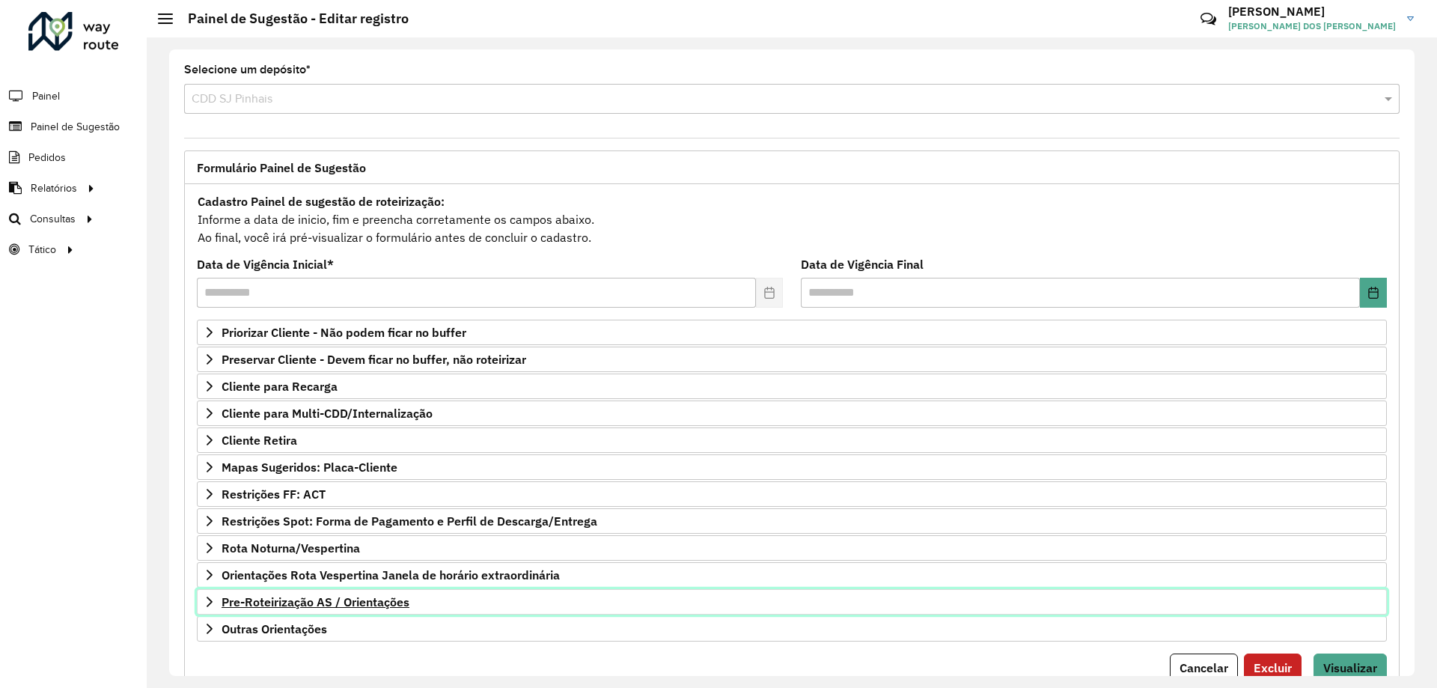
click at [301, 602] on span "Pre-Roteirização AS / Orientações" at bounding box center [315, 602] width 188 height 12
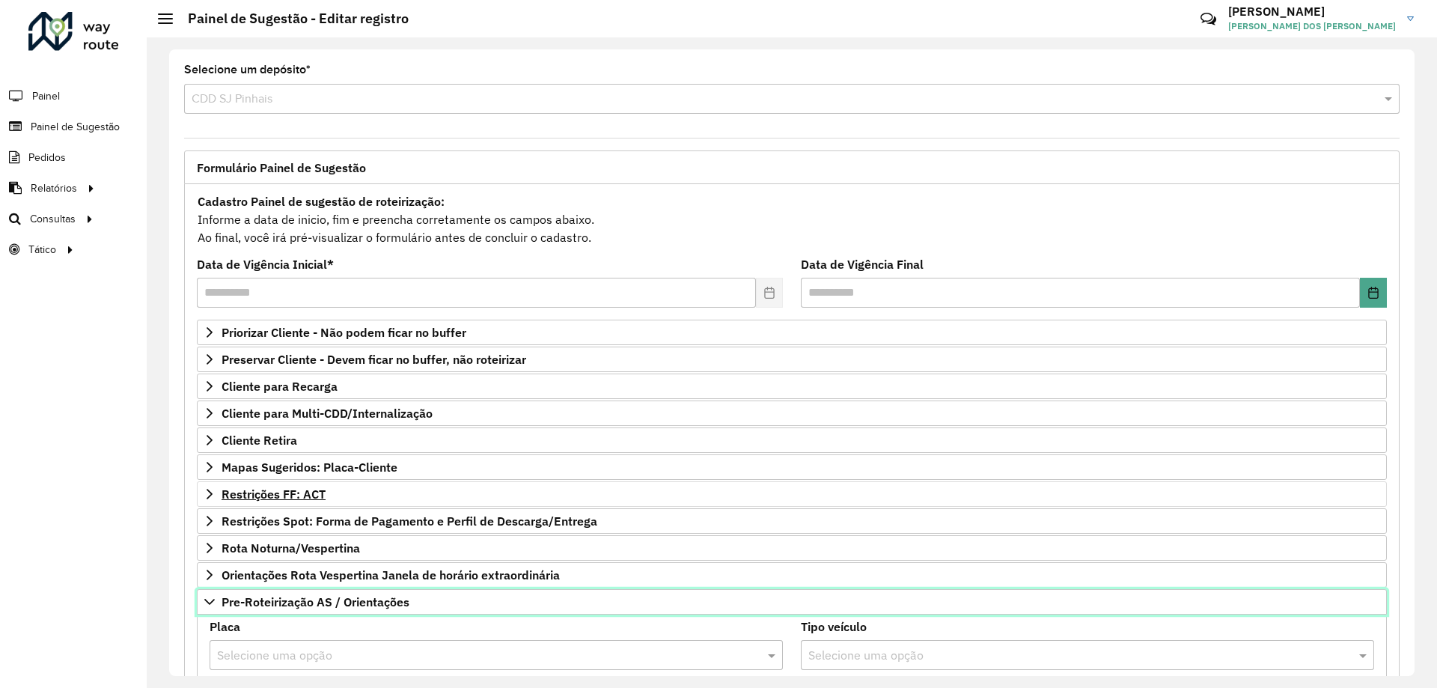
scroll to position [224, 0]
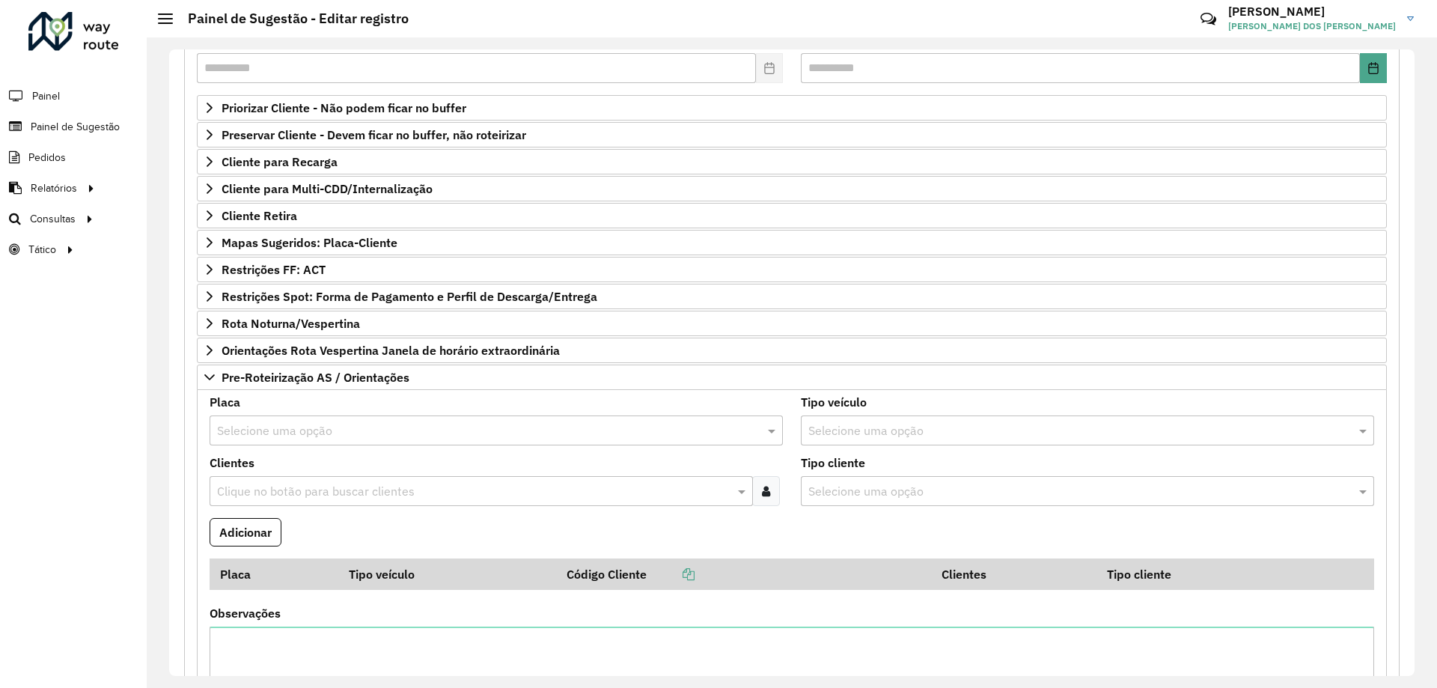
click at [364, 431] on input "text" at bounding box center [481, 431] width 528 height 18
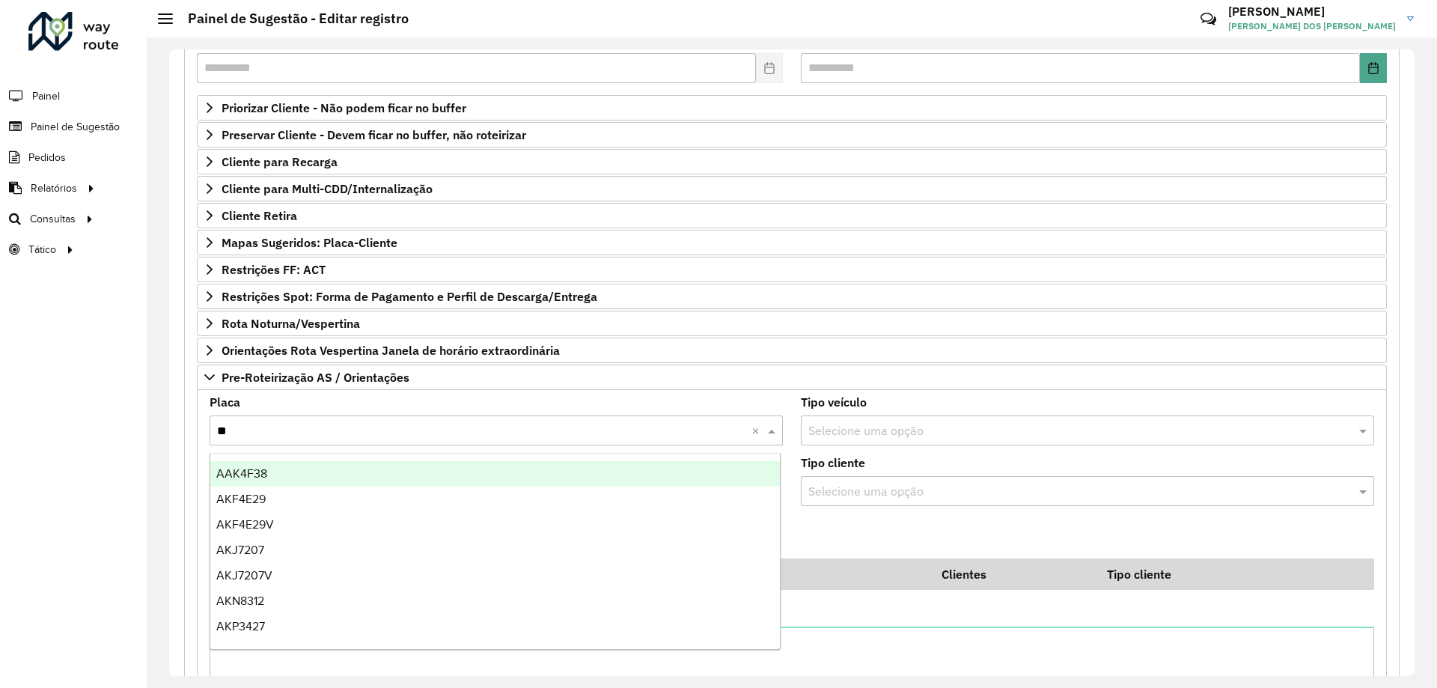
type input "***"
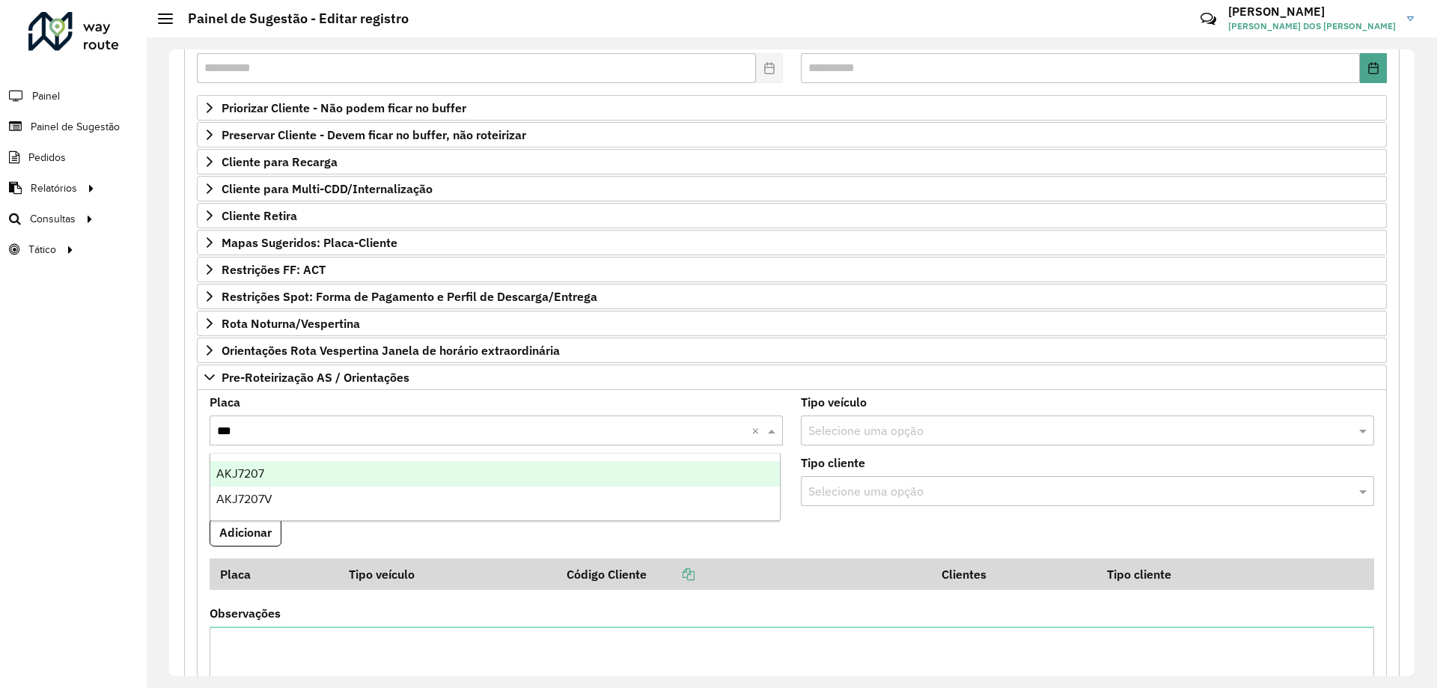
click at [333, 472] on div "AKJ7207" at bounding box center [494, 473] width 569 height 25
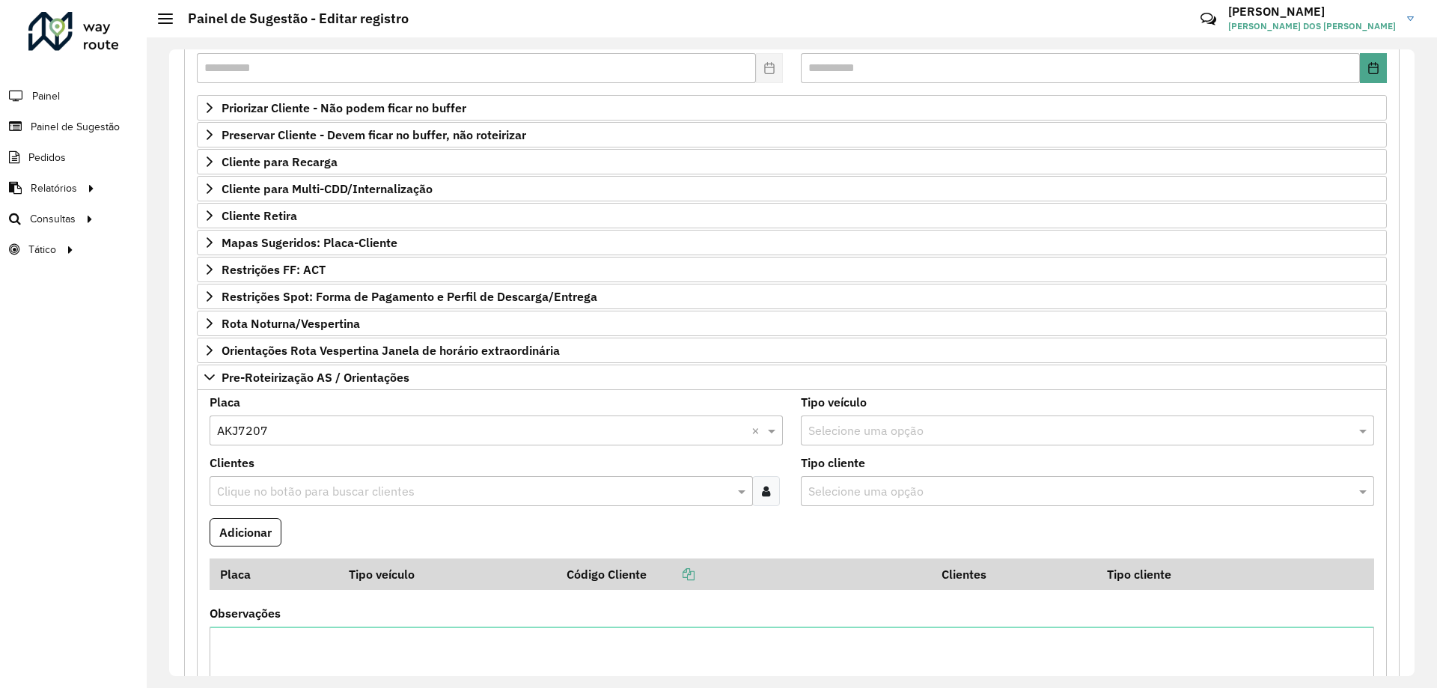
click at [333, 500] on div "Clique no botão para buscar clientes" at bounding box center [481, 491] width 543 height 30
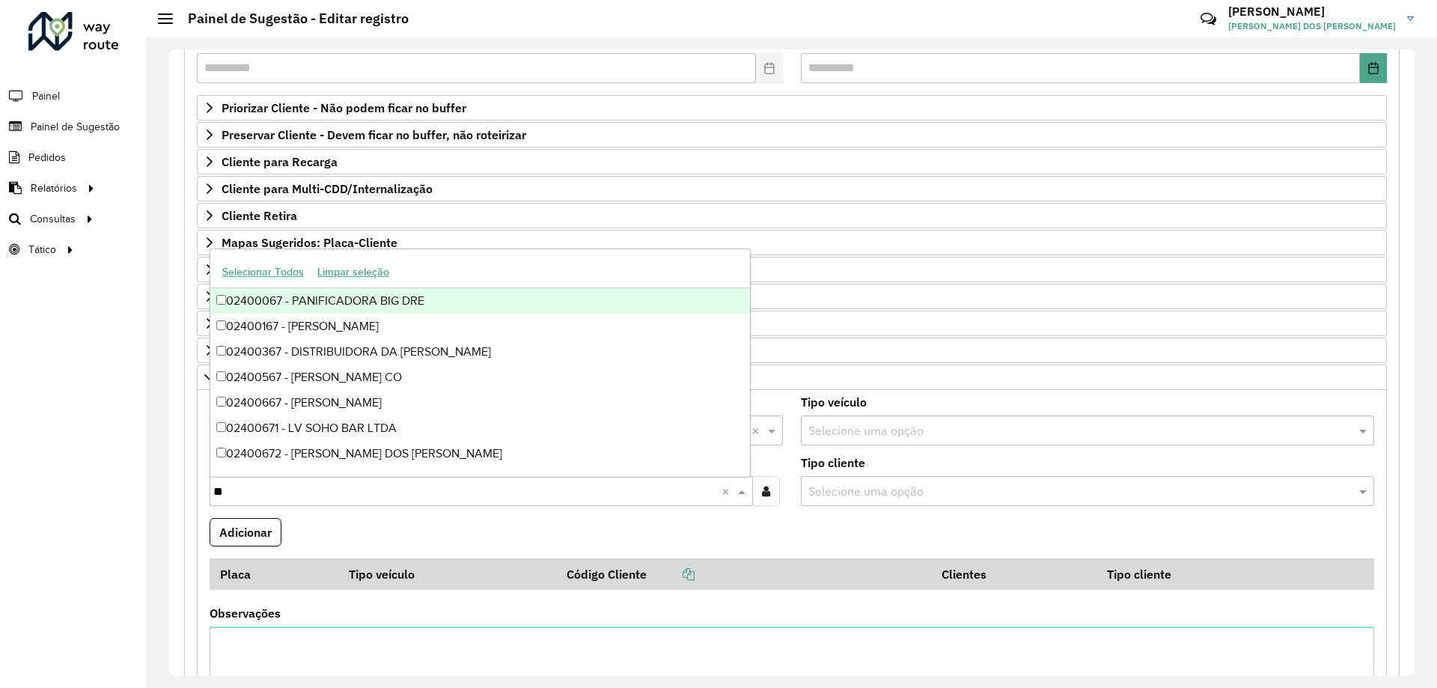
type input "*"
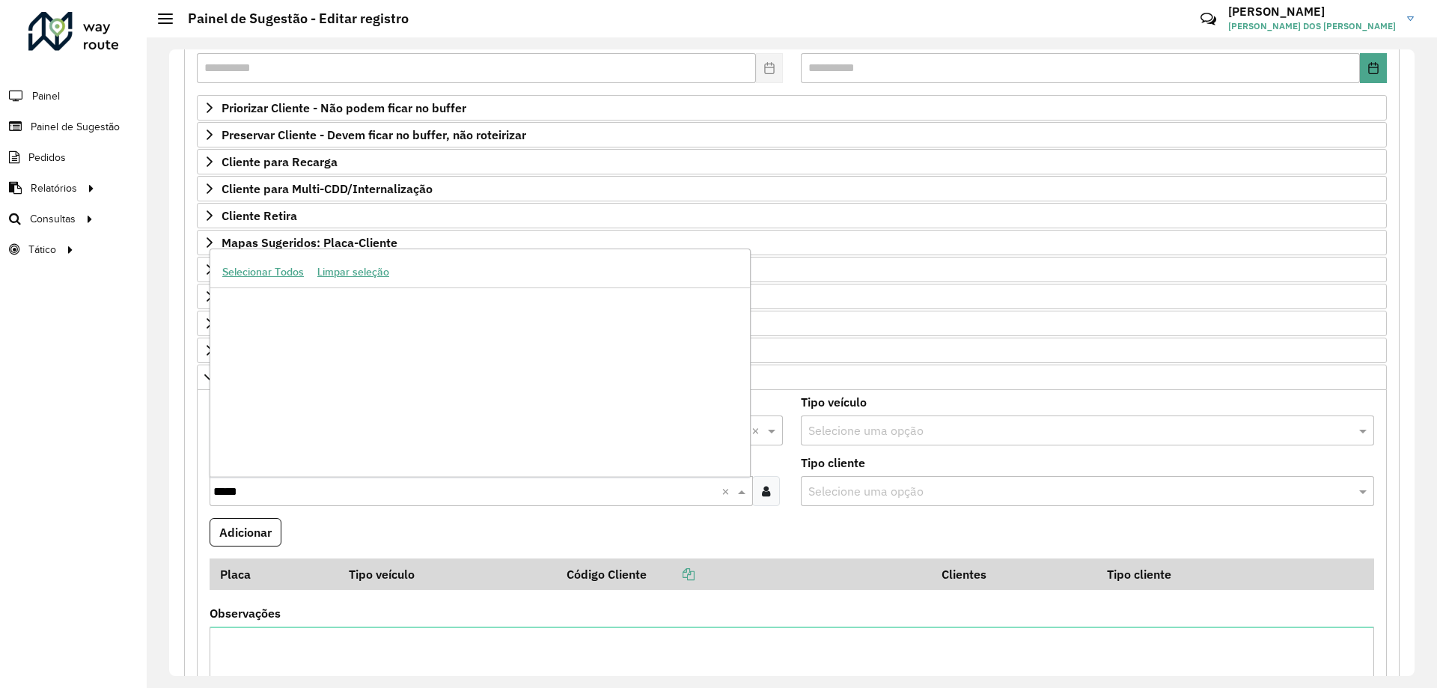
scroll to position [1048, 0]
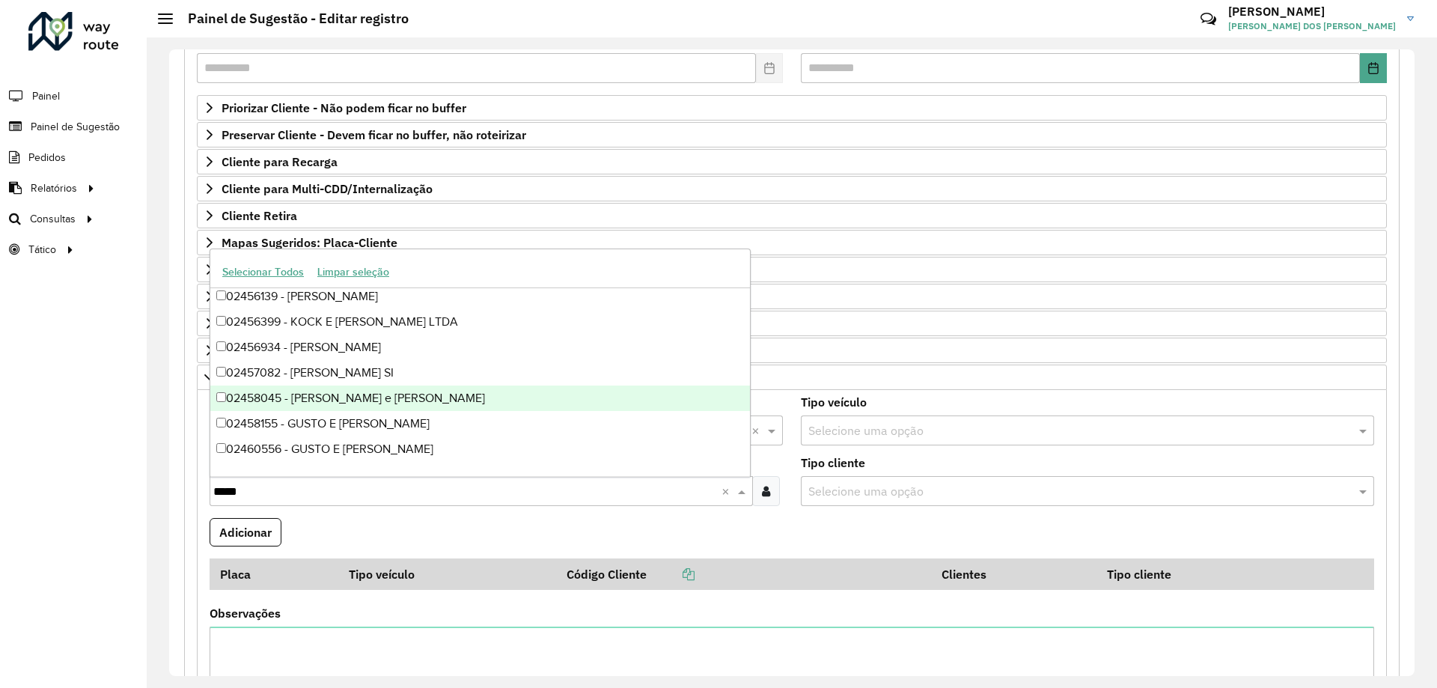
type input "*****"
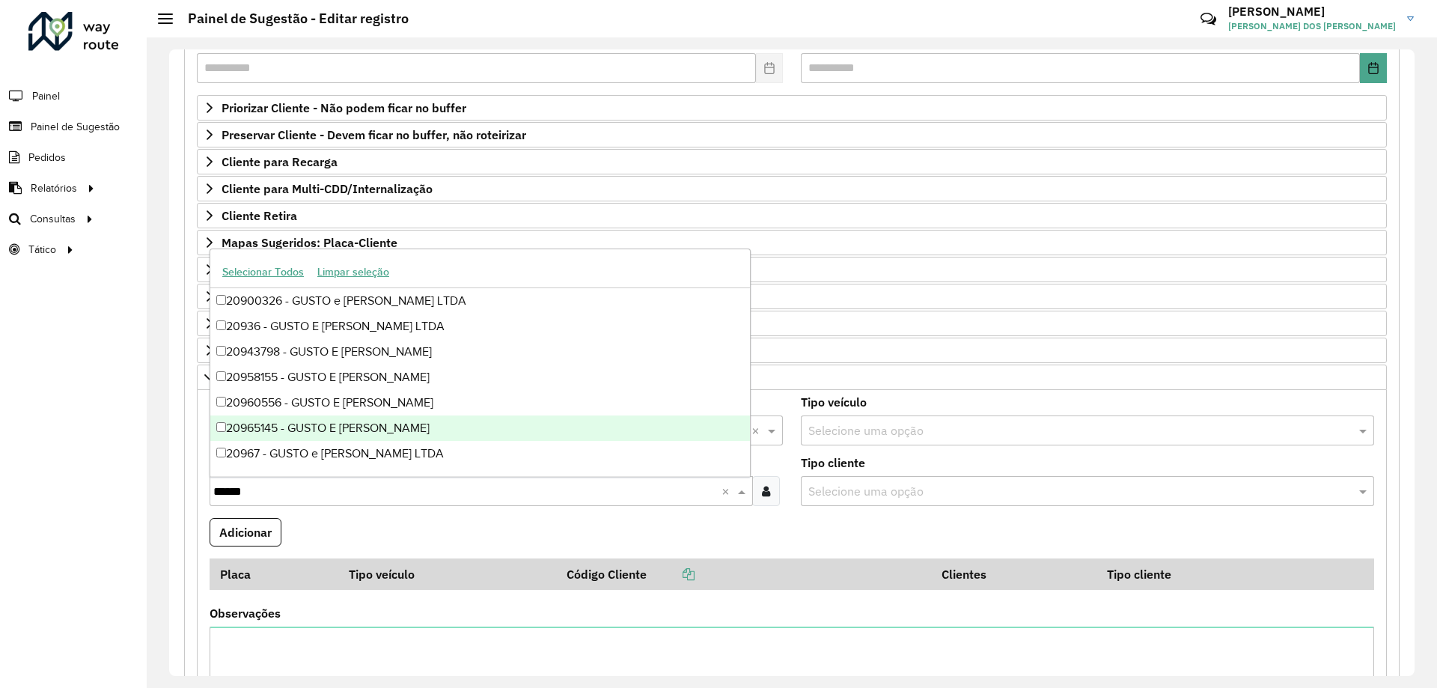
scroll to position [2517, 0]
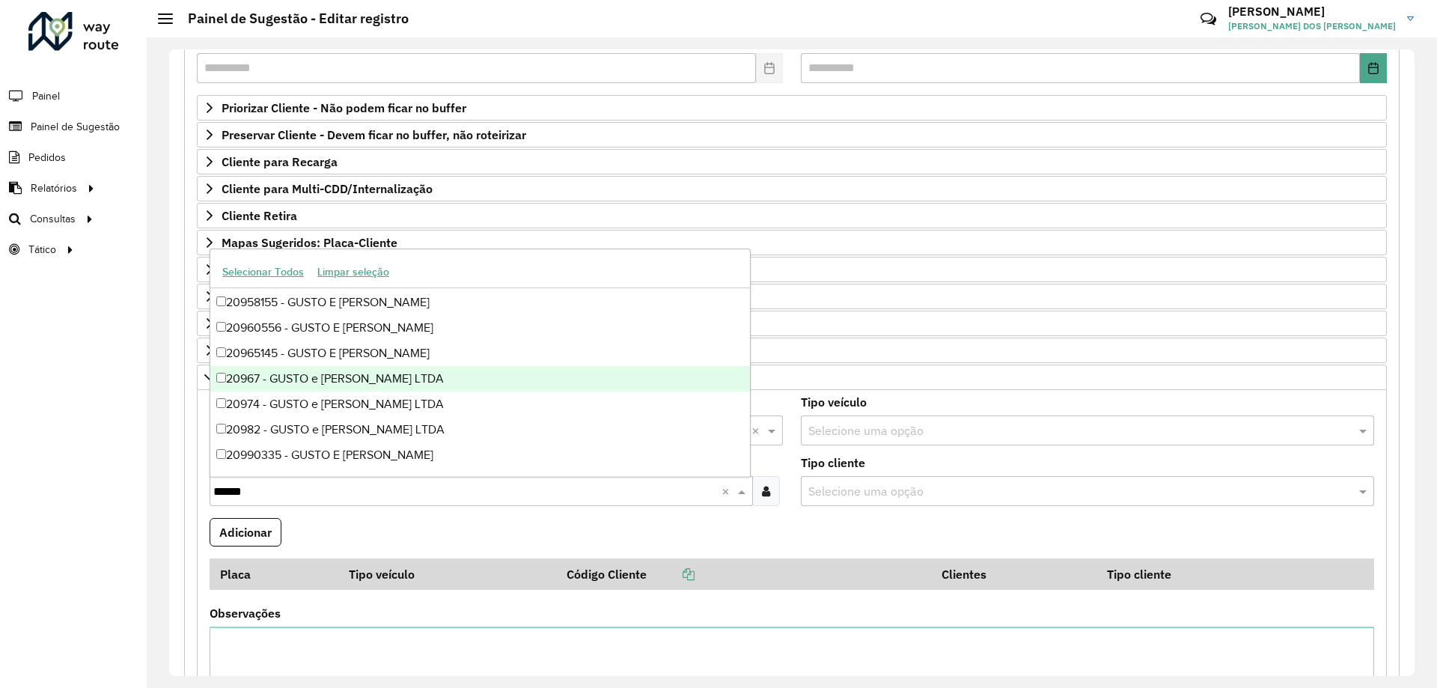
click at [462, 385] on div "20967 - GUSTO e [PERSON_NAME] LTDA" at bounding box center [480, 378] width 540 height 25
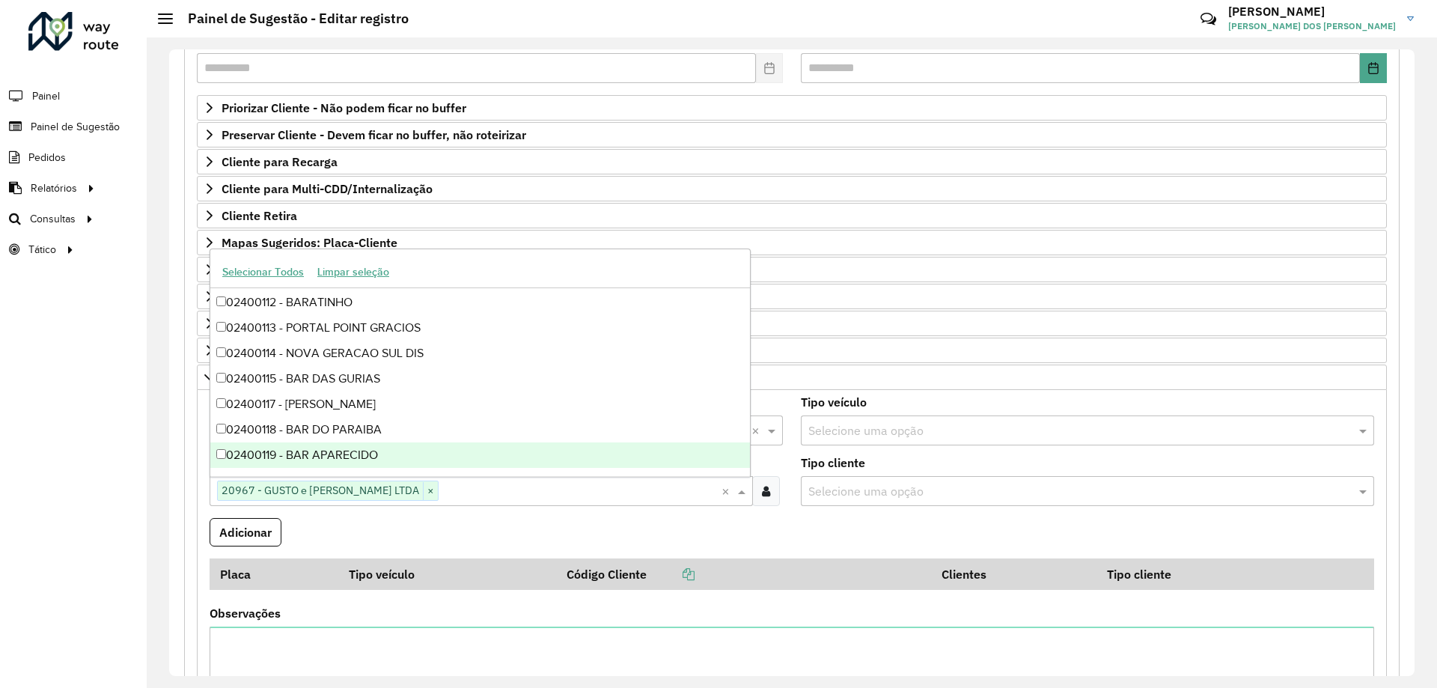
click at [428, 522] on formly-field "Adicionar" at bounding box center [792, 538] width 1182 height 40
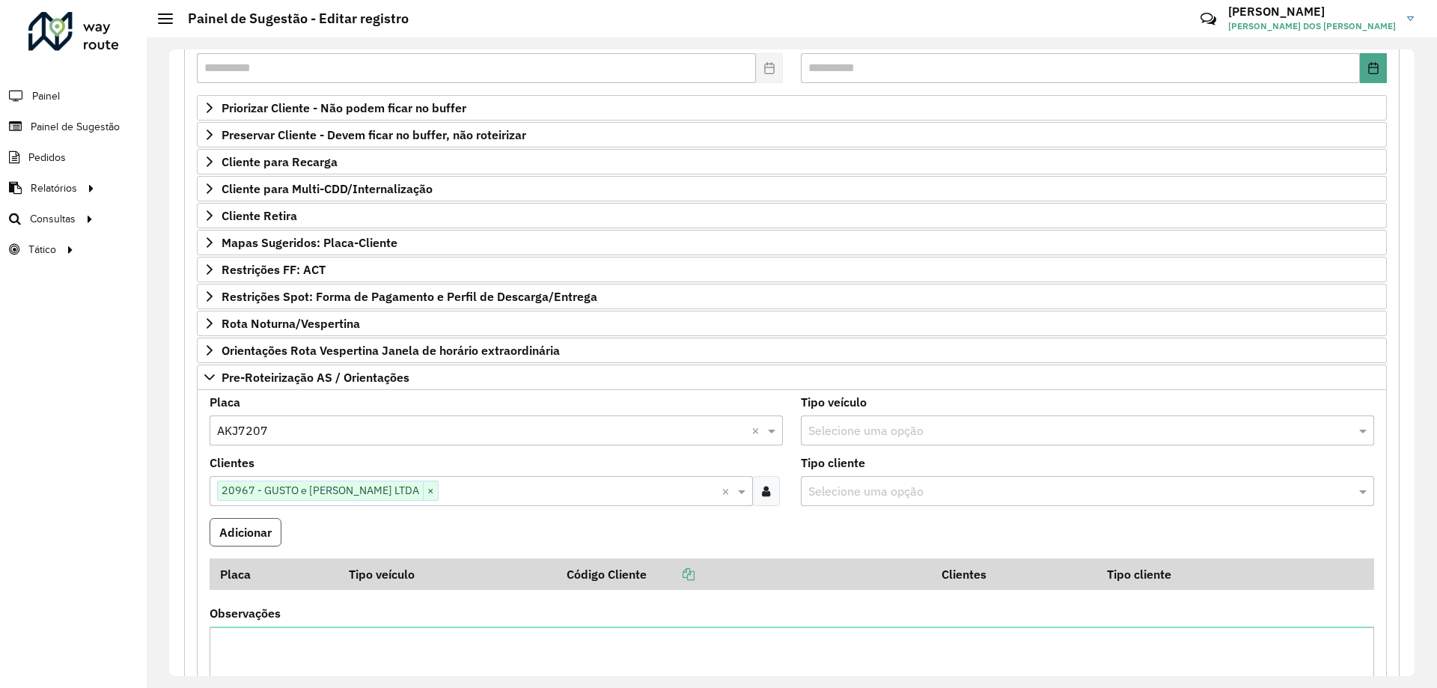
click at [269, 533] on button "Adicionar" at bounding box center [246, 532] width 72 height 28
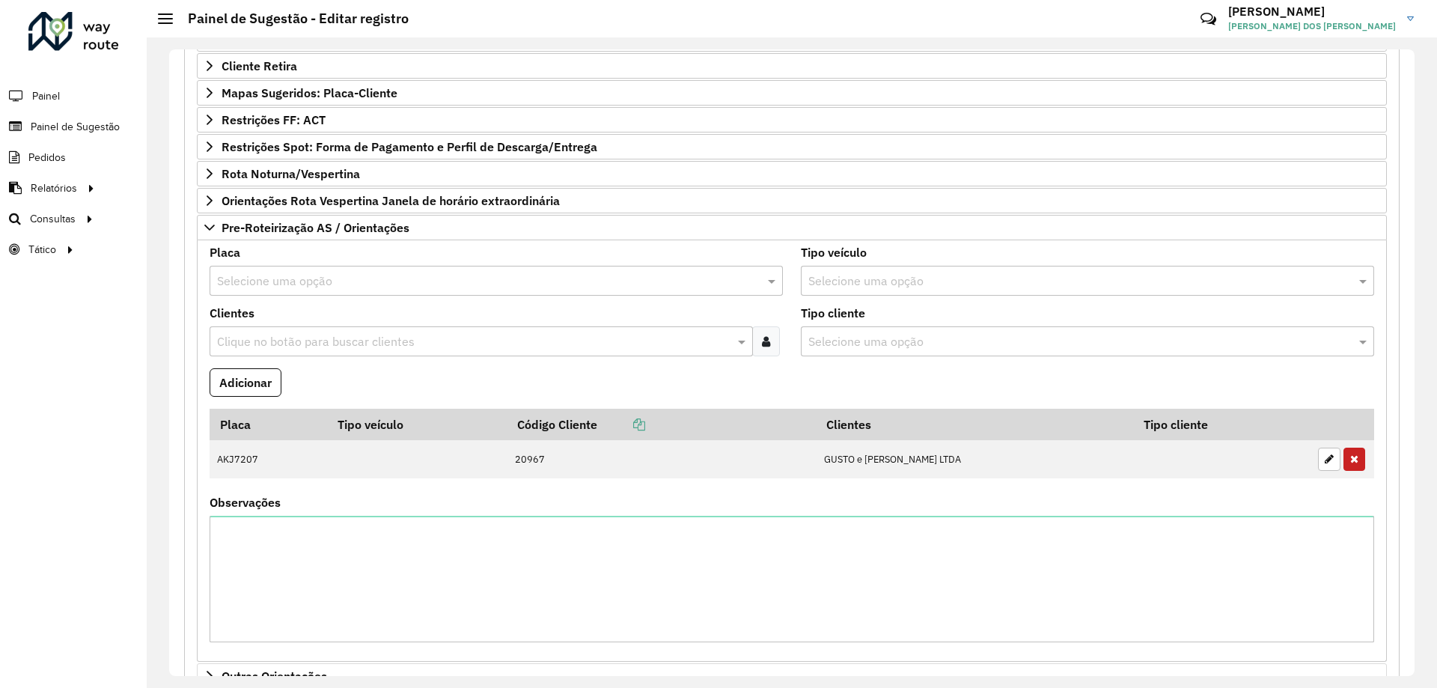
scroll to position [480, 0]
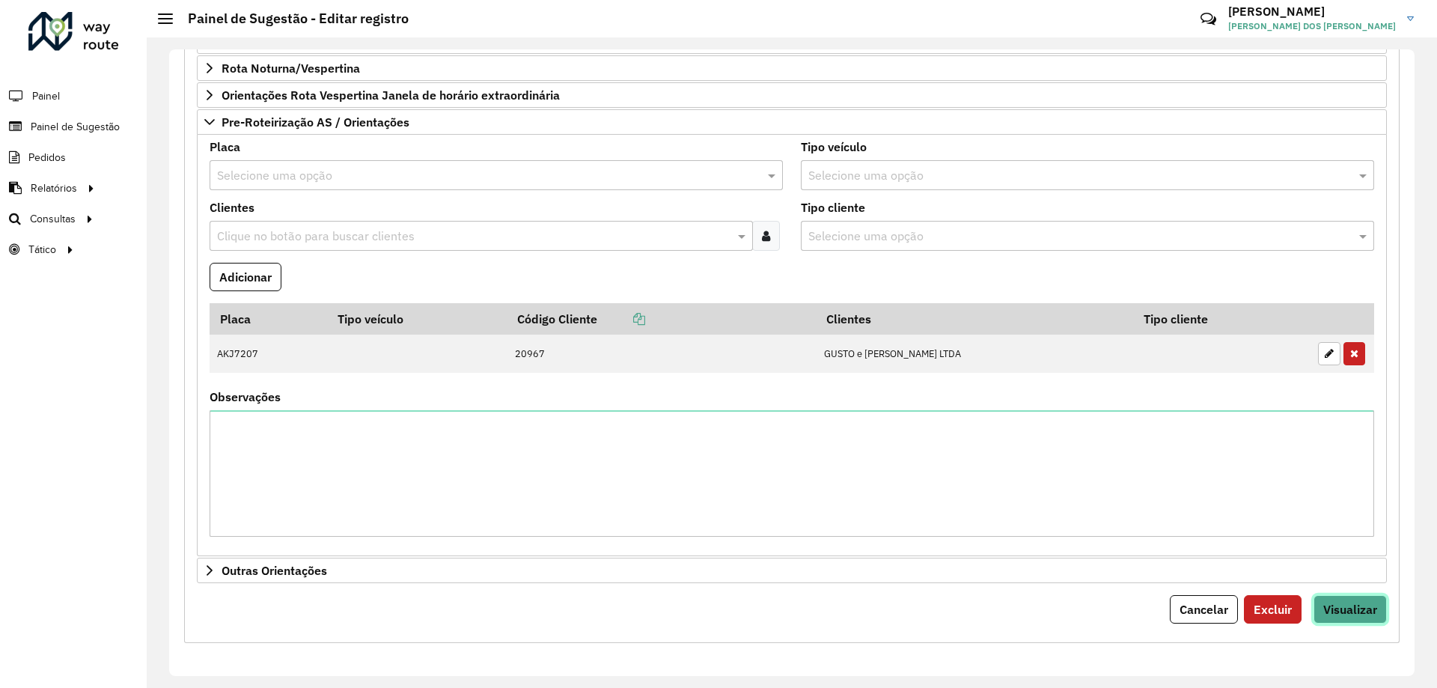
click at [1339, 619] on button "Visualizar" at bounding box center [1349, 609] width 73 height 28
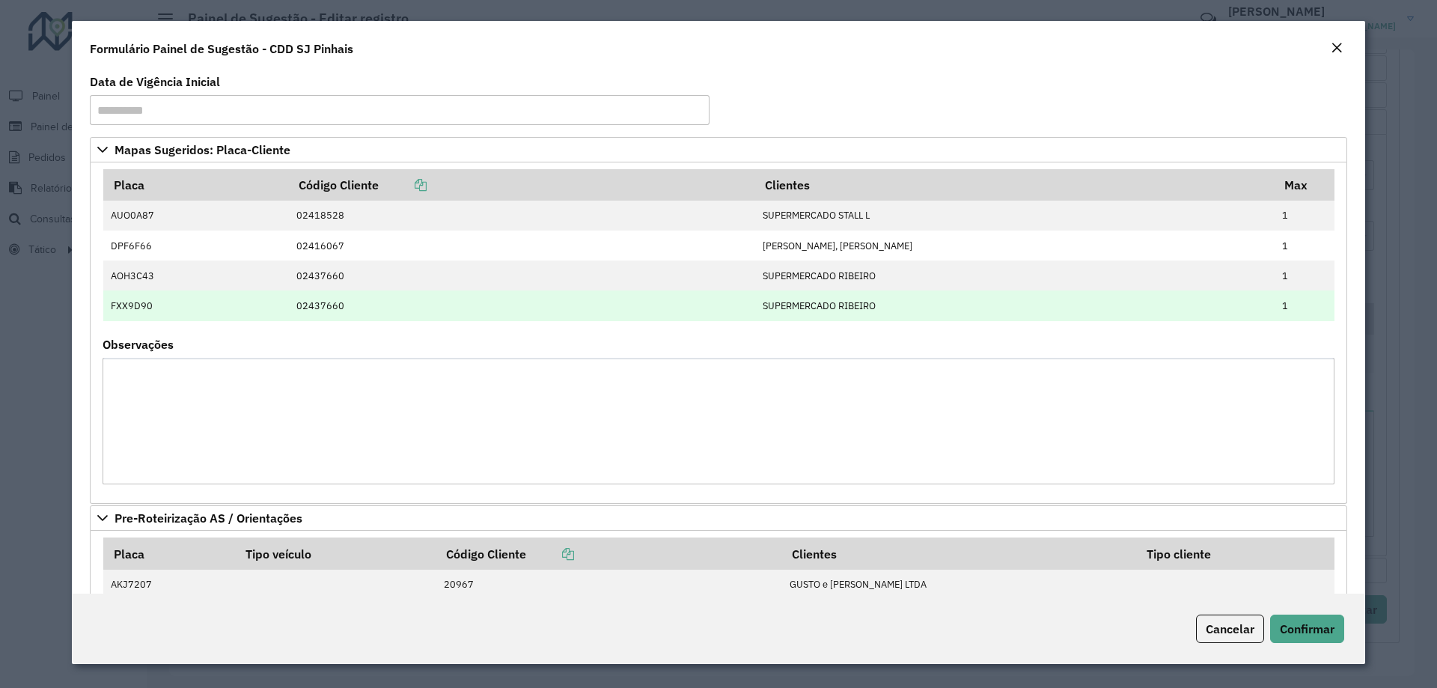
scroll to position [208, 0]
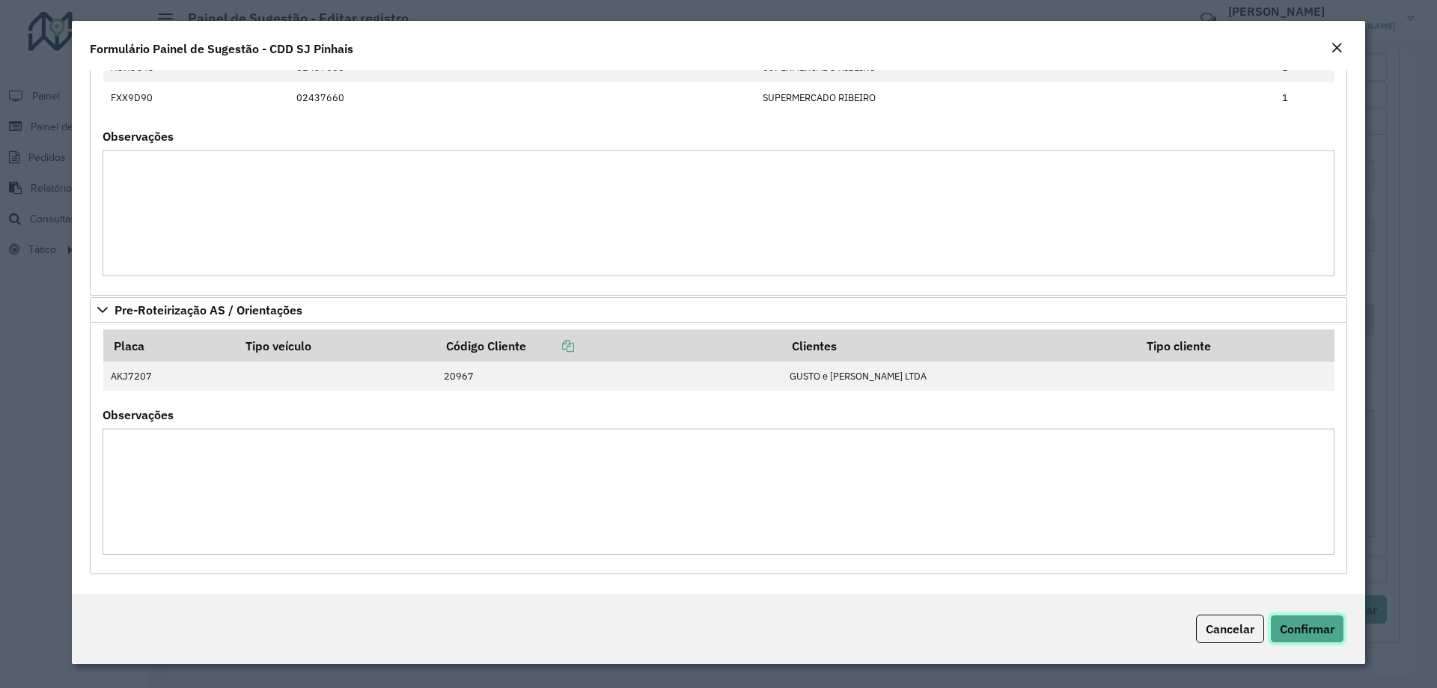
click at [1292, 623] on span "Confirmar" at bounding box center [1307, 628] width 55 height 15
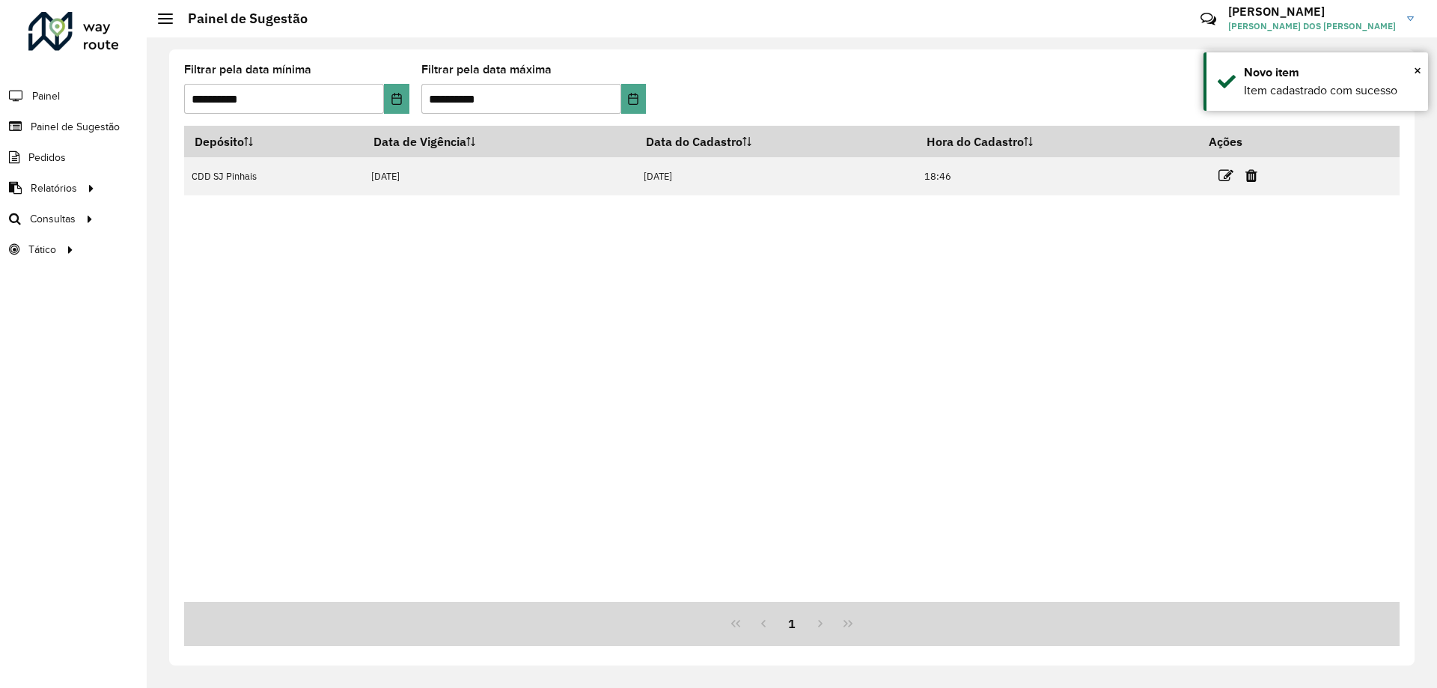
click at [780, 417] on div "Depósito Data de Vigência Data do Cadastro Hora do Cadastro Ações CDD SJ Pinhai…" at bounding box center [791, 364] width 1215 height 476
click at [932, 329] on div "Depósito Data de Vigência Data do Cadastro Hora do Cadastro Ações CDD SJ Pinhai…" at bounding box center [791, 364] width 1215 height 476
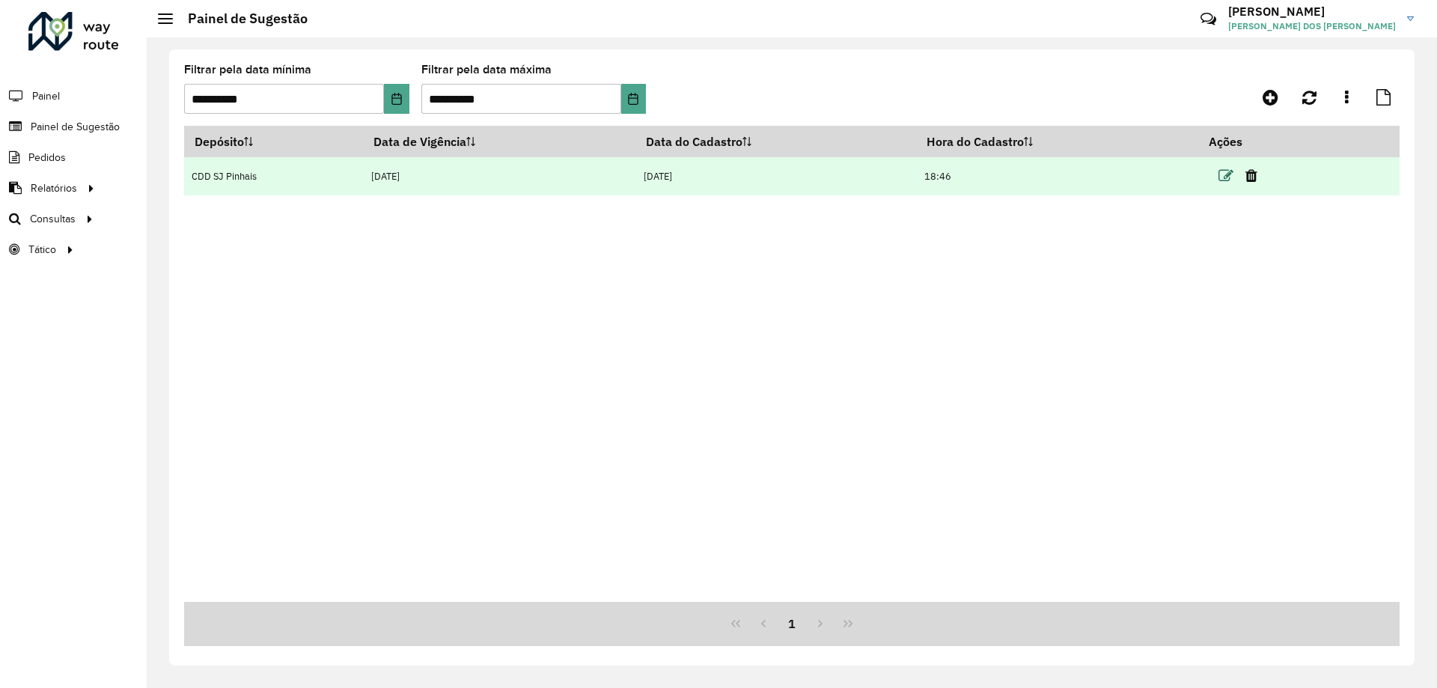
click at [1222, 182] on icon at bounding box center [1225, 175] width 15 height 15
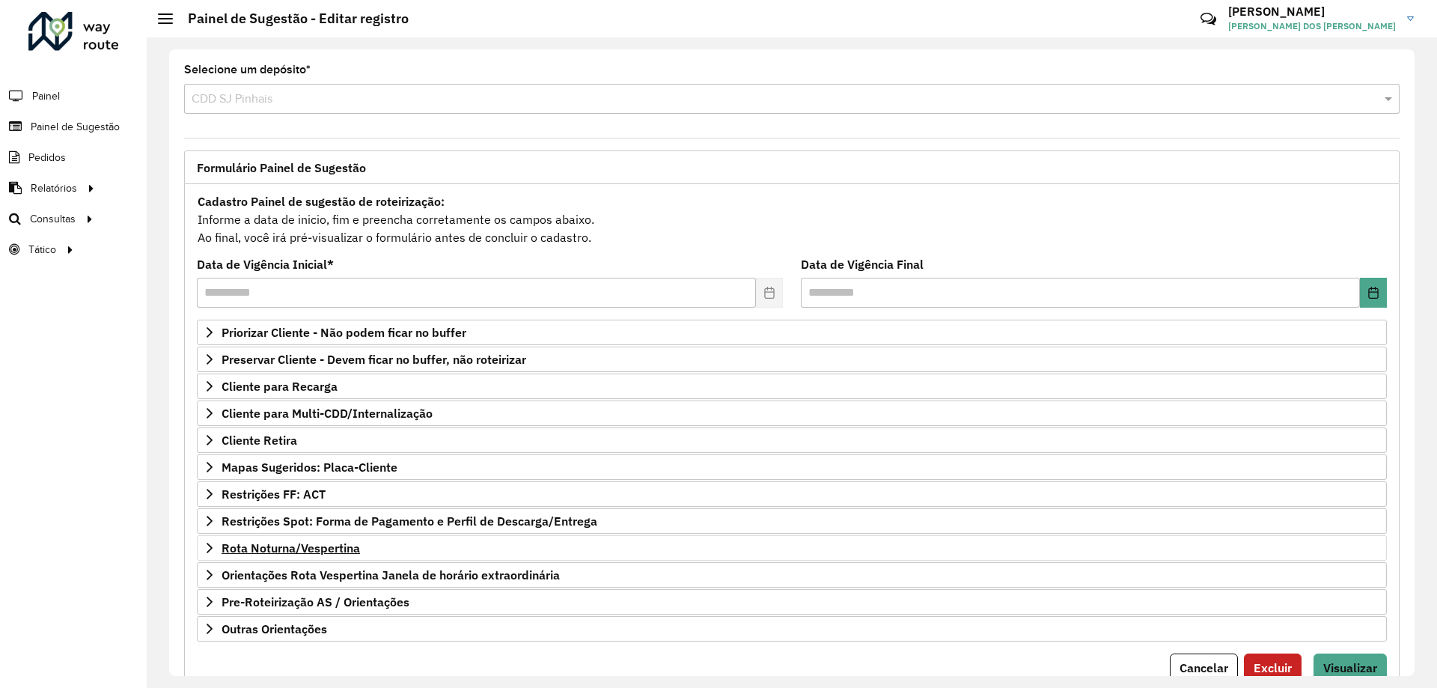
scroll to position [58, 0]
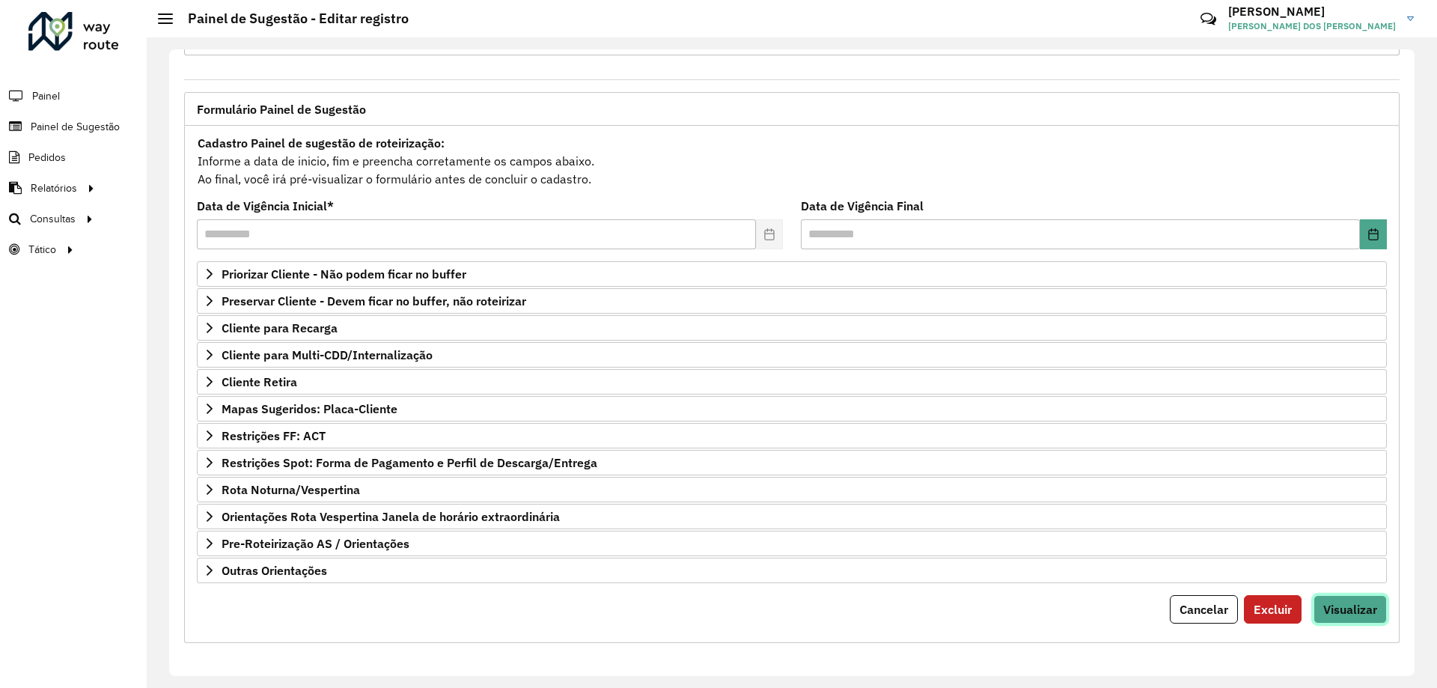
click at [1337, 598] on button "Visualizar" at bounding box center [1349, 609] width 73 height 28
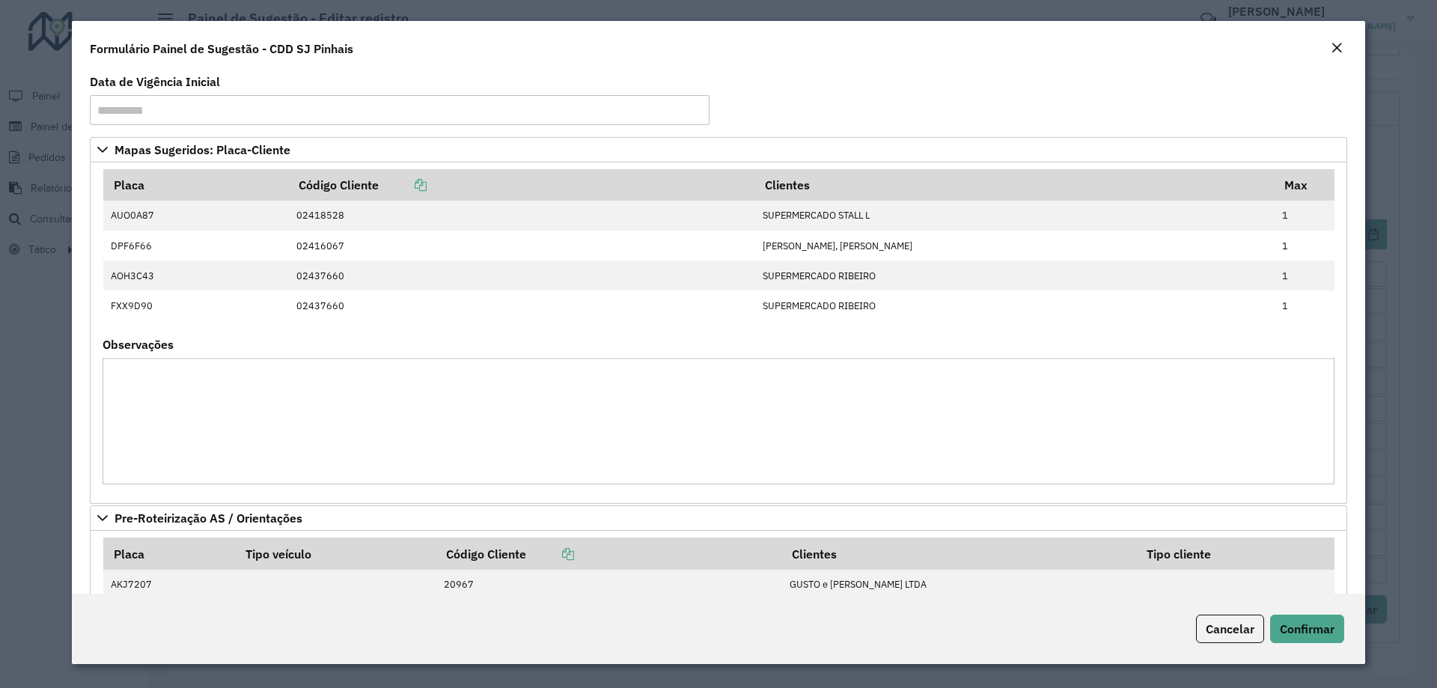
scroll to position [208, 0]
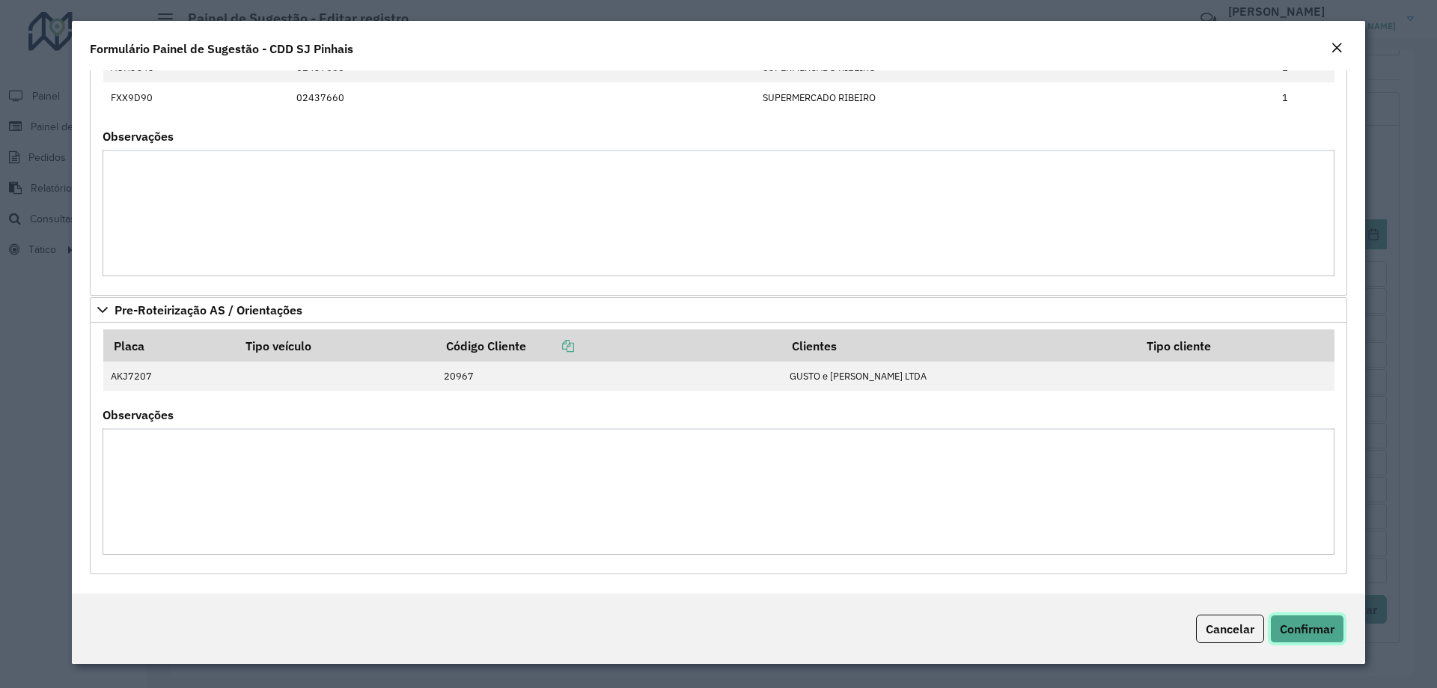
click at [1316, 639] on button "Confirmar" at bounding box center [1307, 628] width 74 height 28
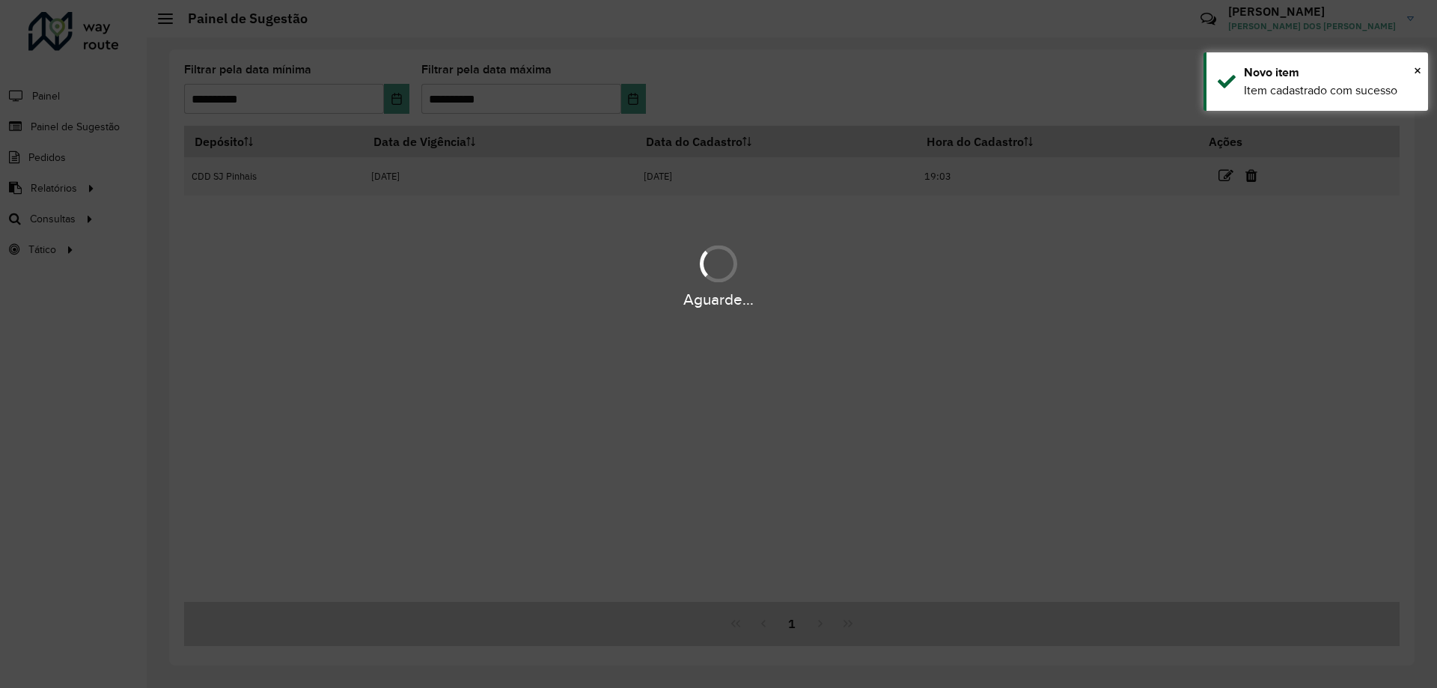
click at [1022, 334] on div "Aguarde..." at bounding box center [718, 344] width 1437 height 688
